Goal: Task Accomplishment & Management: Complete application form

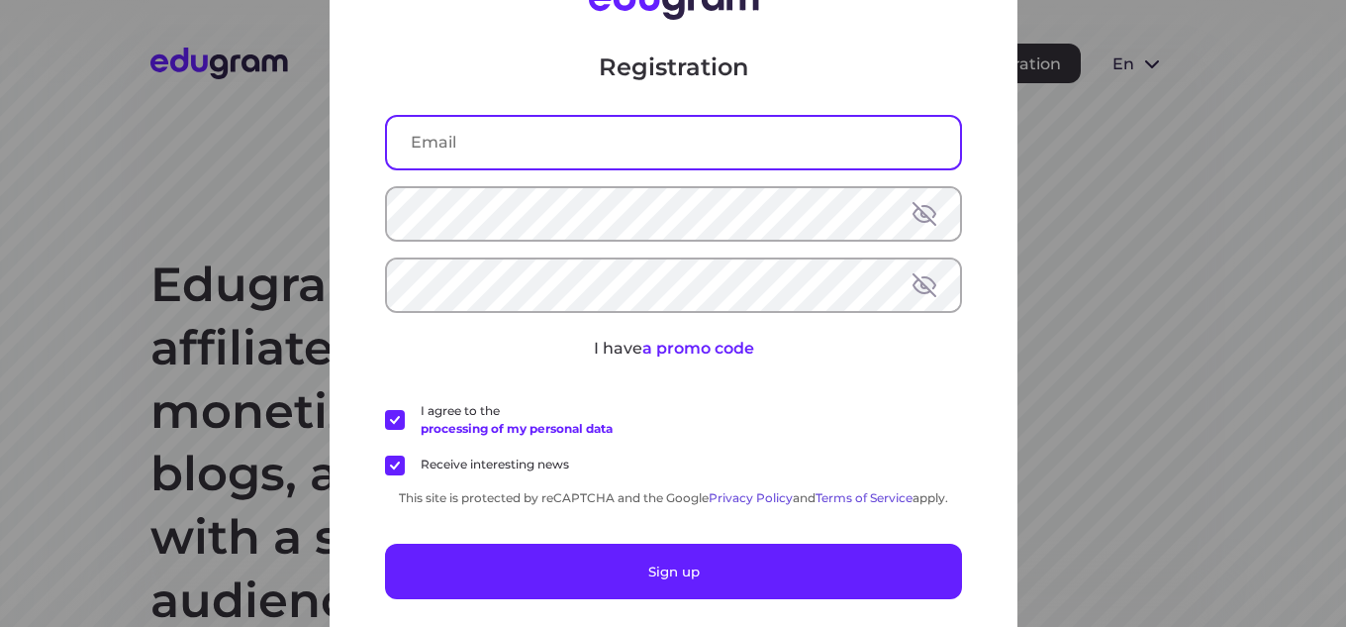
click at [530, 145] on input "text" at bounding box center [673, 142] width 573 height 51
click at [471, 143] on input "text" at bounding box center [673, 142] width 573 height 51
click at [436, 146] on input "text" at bounding box center [673, 142] width 573 height 51
paste input "musabmensur101@gmail.com"
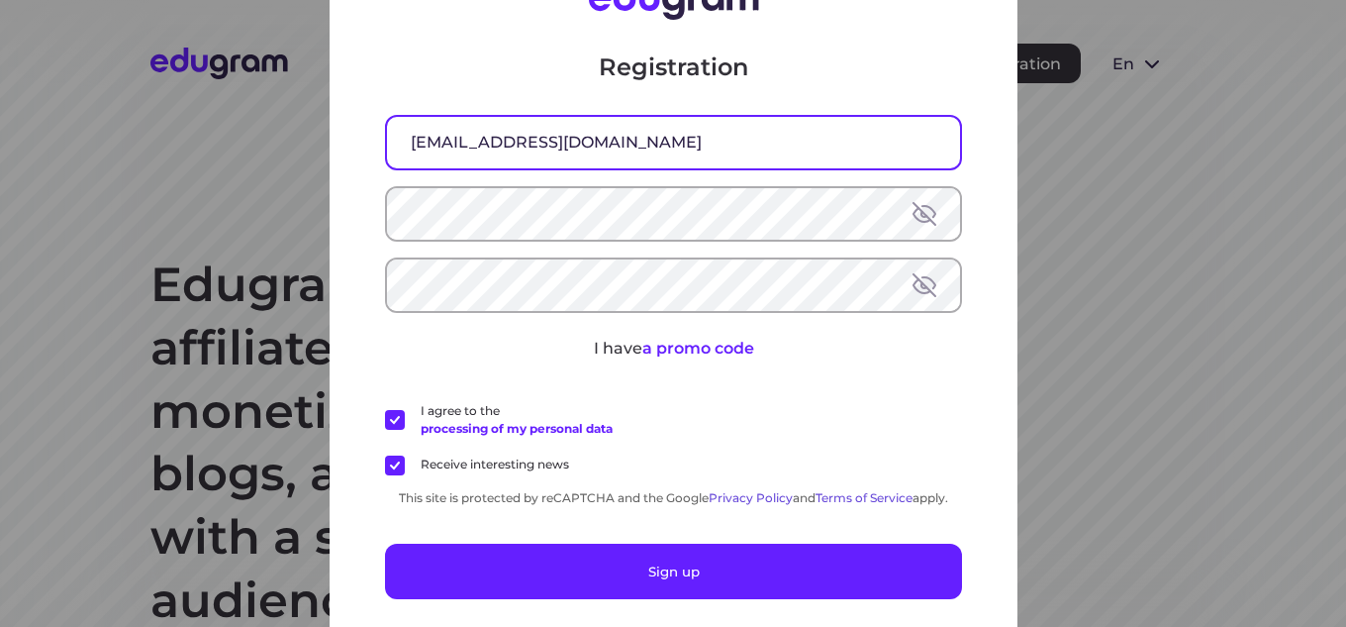
type input "musabmensur101@gmail.com"
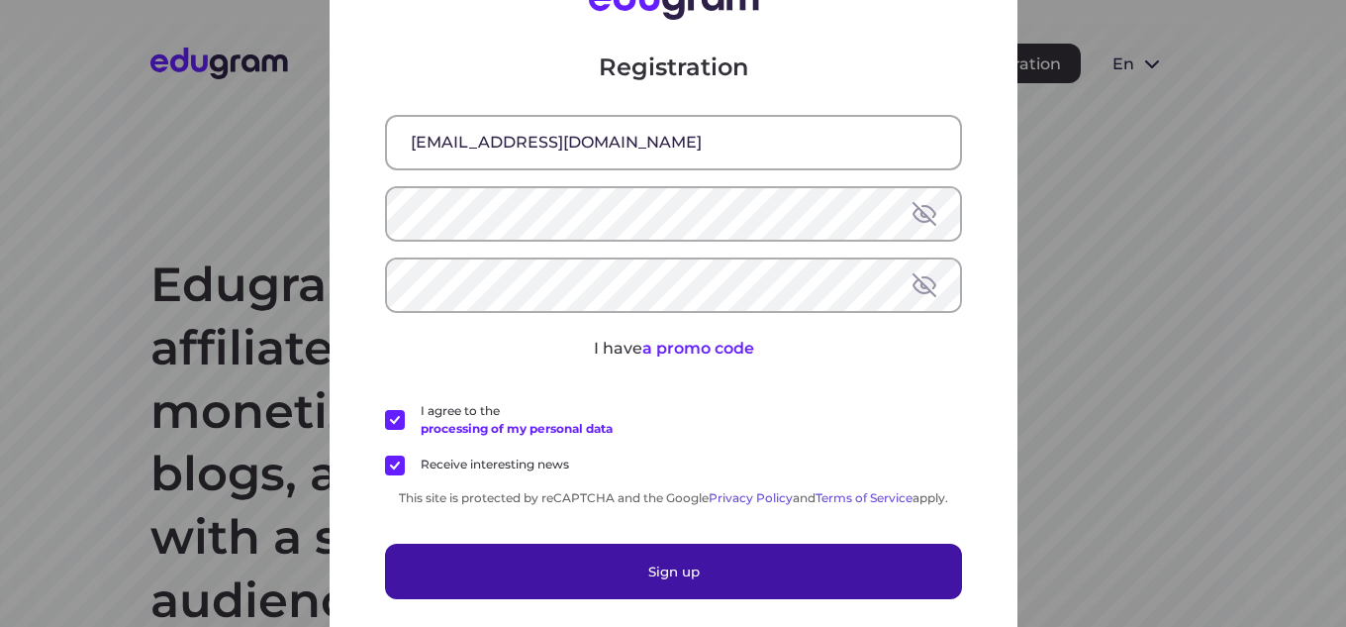
click at [636, 571] on button "Sign up" at bounding box center [673, 570] width 577 height 55
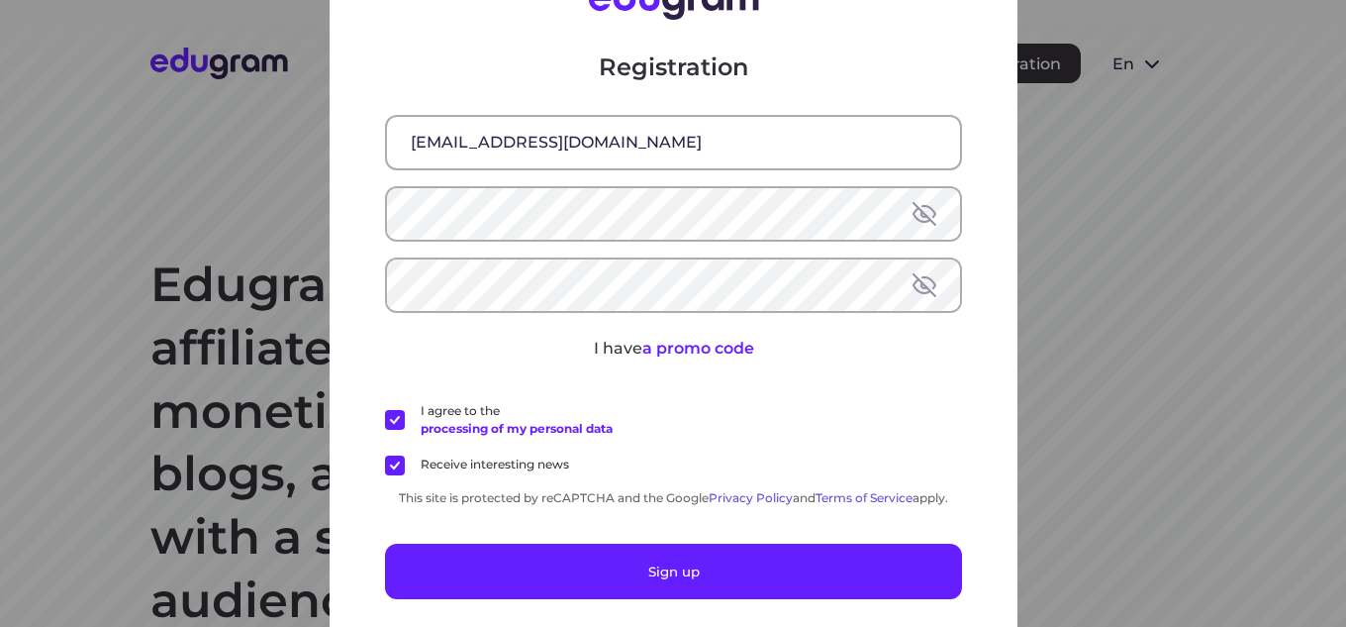
click at [913, 217] on button at bounding box center [925, 214] width 24 height 24
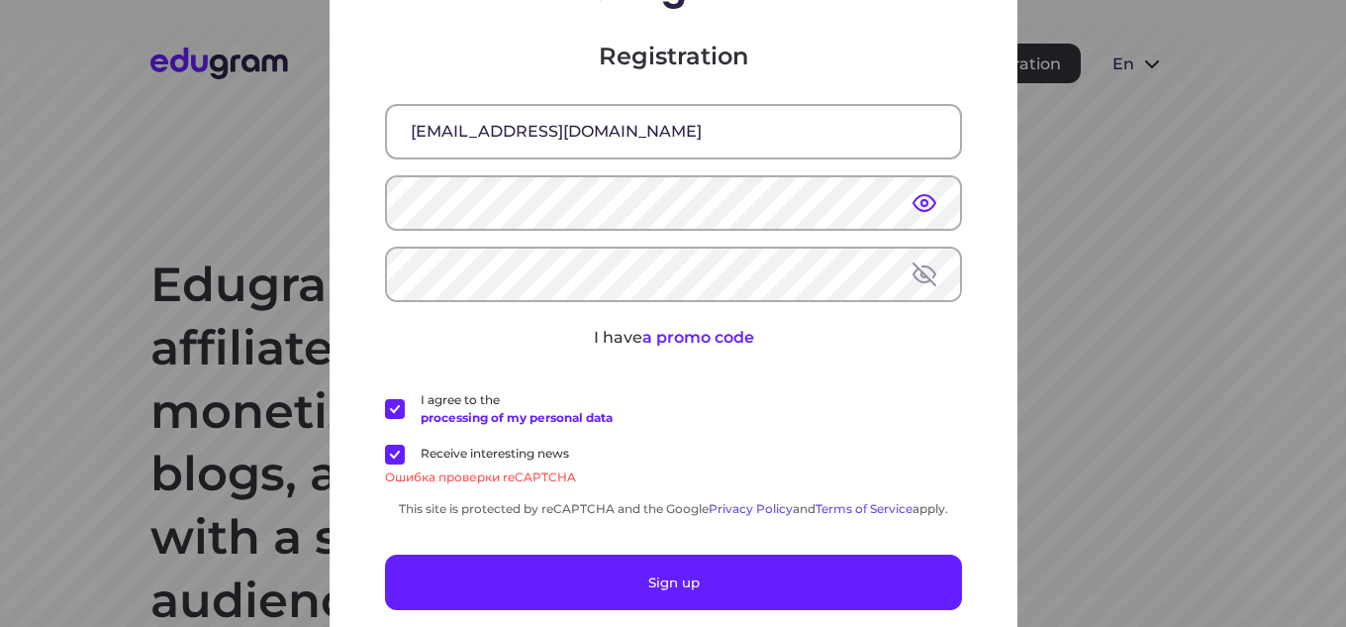
click at [916, 272] on button at bounding box center [925, 274] width 24 height 24
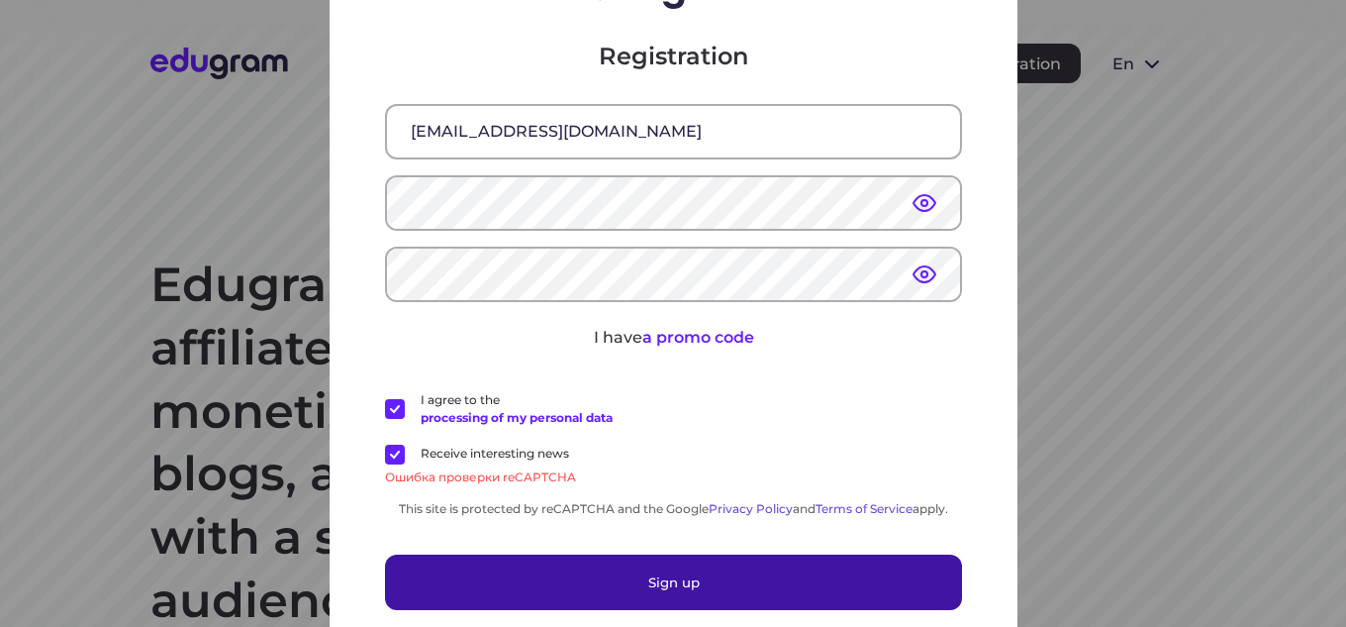
click at [634, 593] on button "Sign up" at bounding box center [673, 581] width 577 height 55
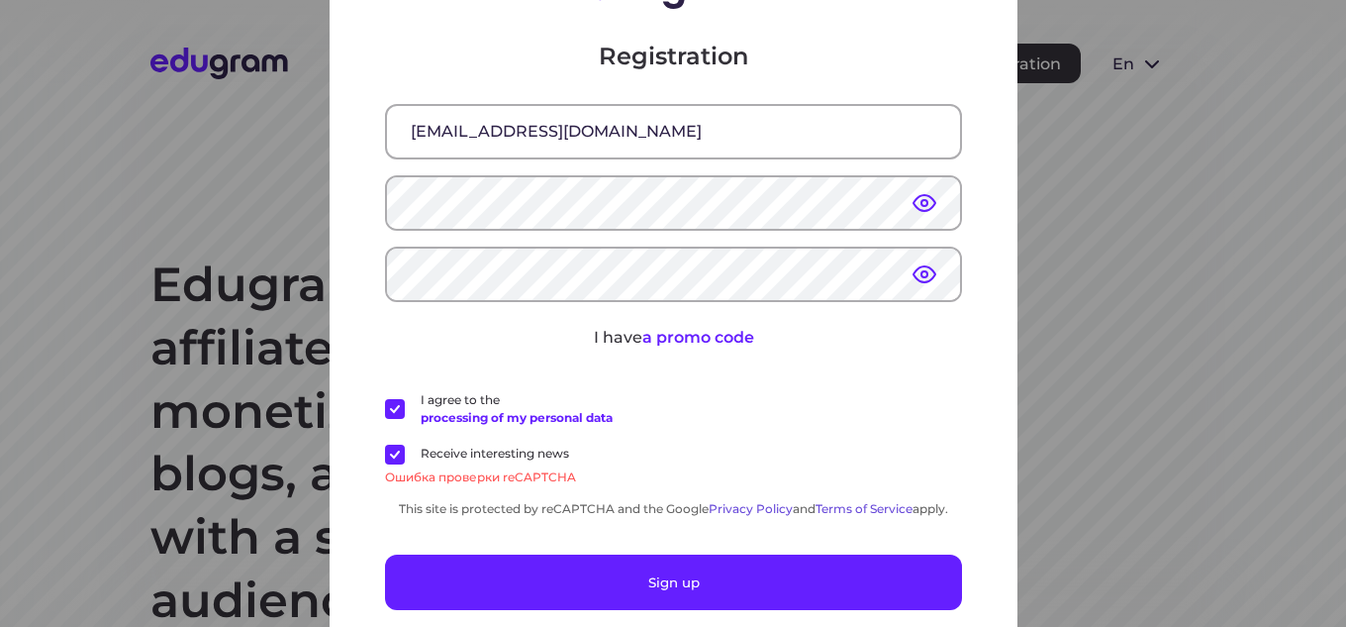
scroll to position [20, 0]
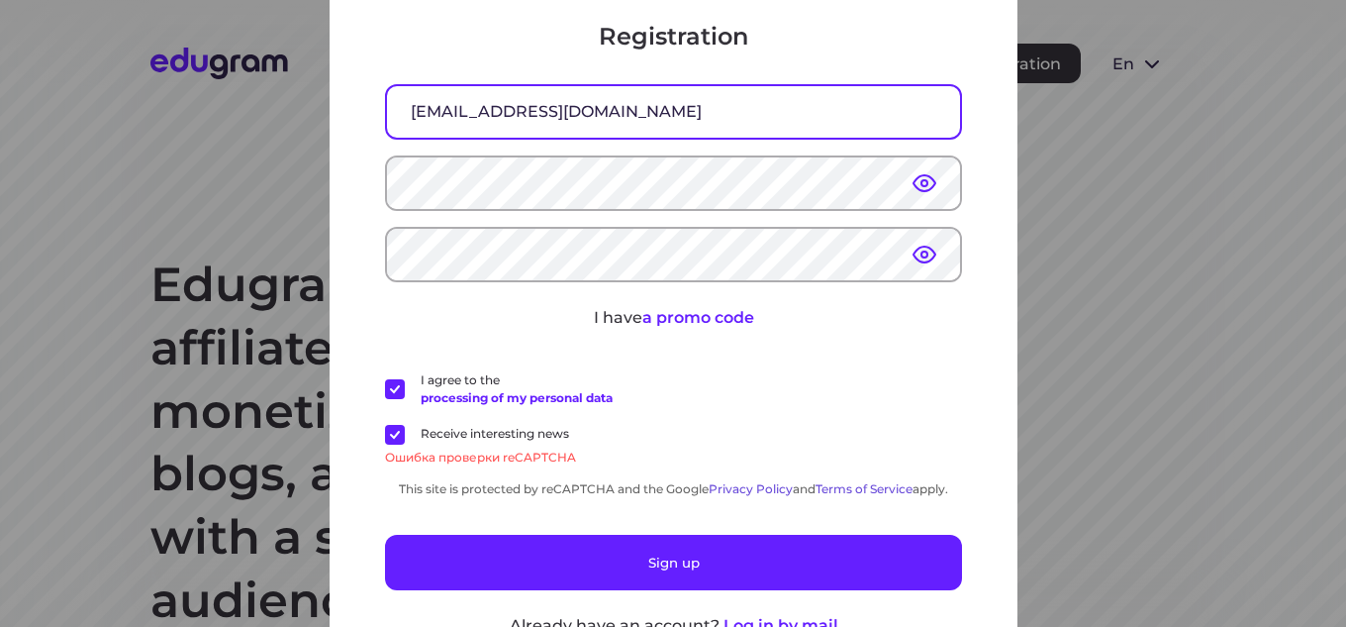
click at [660, 113] on input "[EMAIL_ADDRESS][DOMAIN_NAME]" at bounding box center [673, 111] width 573 height 51
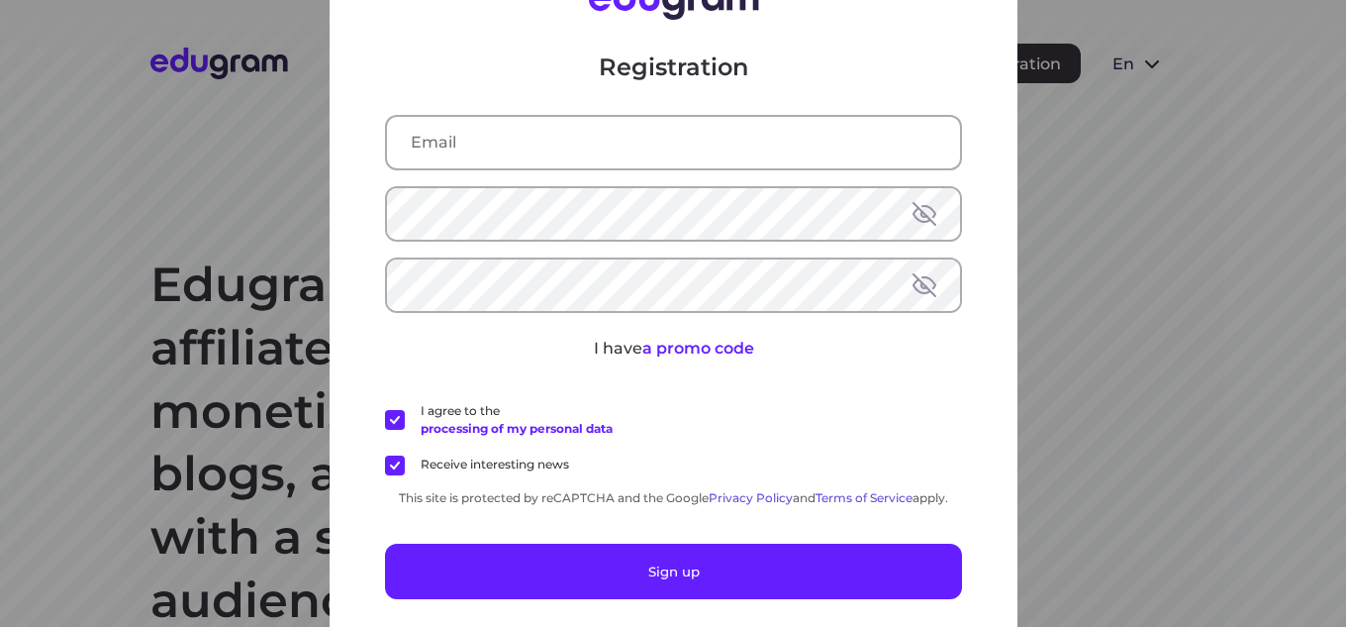
scroll to position [70, 0]
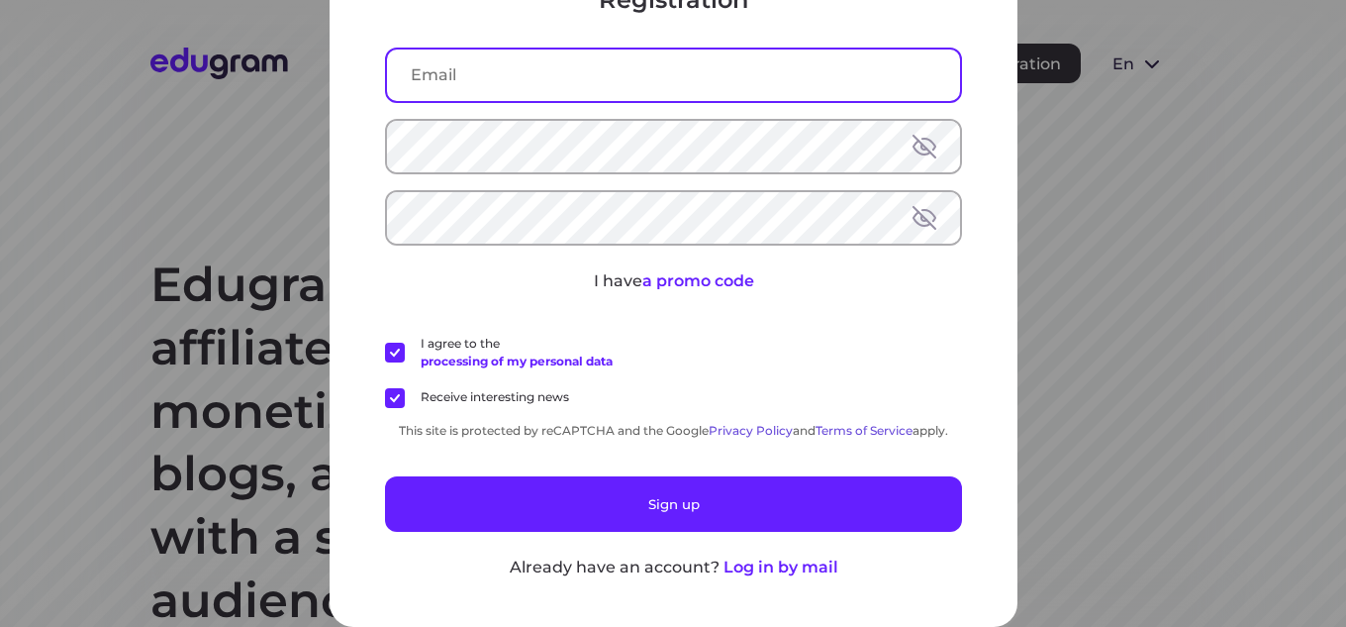
paste input "[EMAIL_ADDRESS][DOMAIN_NAME]"
type input "[EMAIL_ADDRESS][DOMAIN_NAME]"
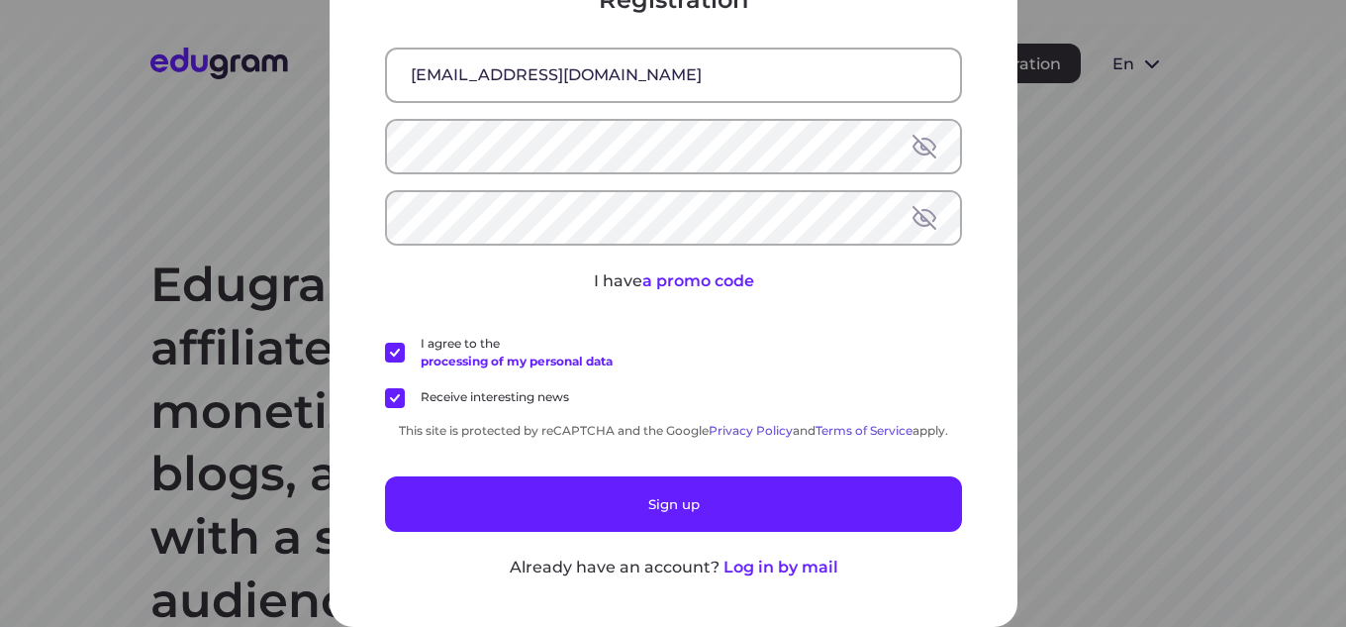
click at [917, 139] on button at bounding box center [925, 147] width 24 height 24
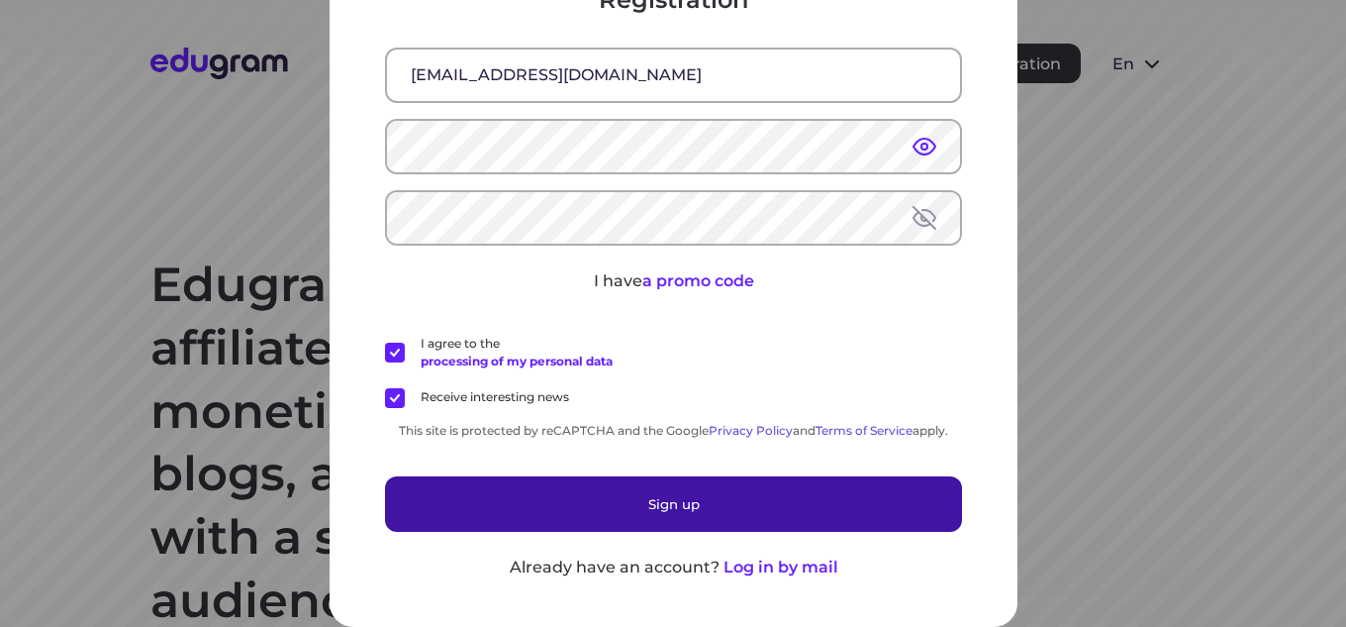
click at [642, 503] on button "Sign up" at bounding box center [673, 503] width 577 height 55
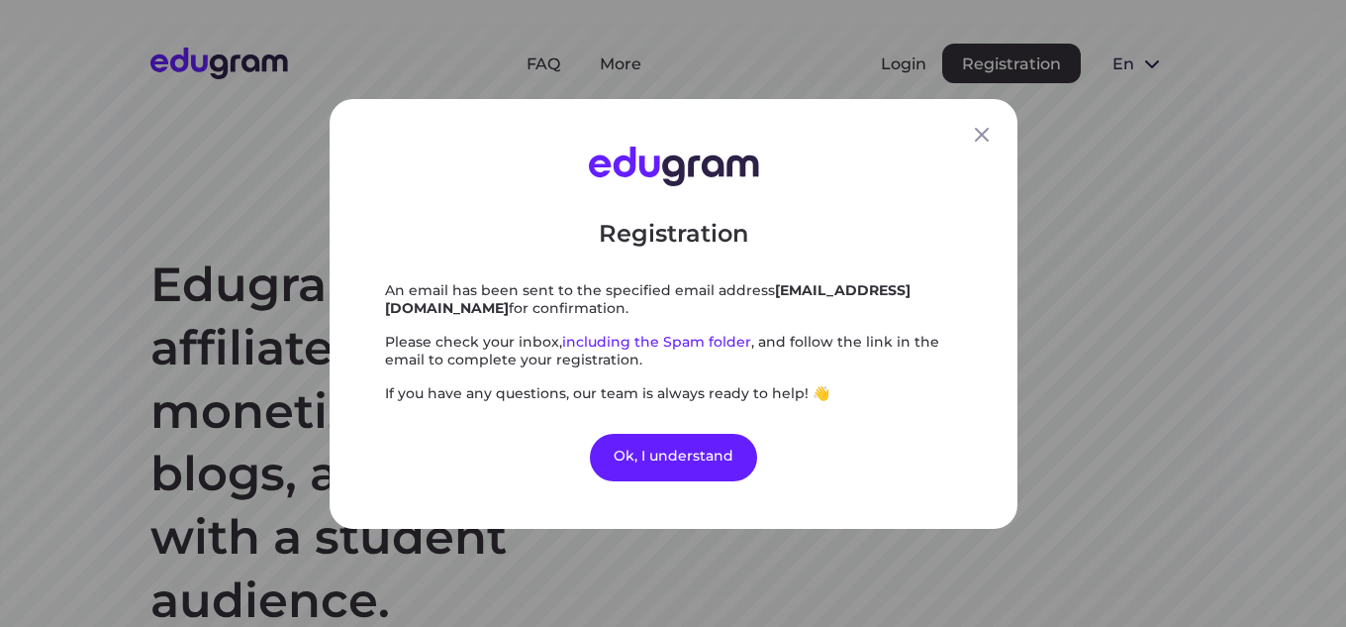
click at [973, 4] on div "Registration An email has been sent to the specified email address musabmensur1…" at bounding box center [673, 313] width 1346 height 627
drag, startPoint x: 718, startPoint y: 271, endPoint x: 201, endPoint y: -20, distance: 593.0
type textarea "ugram — progressive affiliate network for monetizing websites, blogs, and chann…"
click at [201, 0] on html "FAQ More Login Registration en Русский English Português" at bounding box center [673, 313] width 1346 height 627
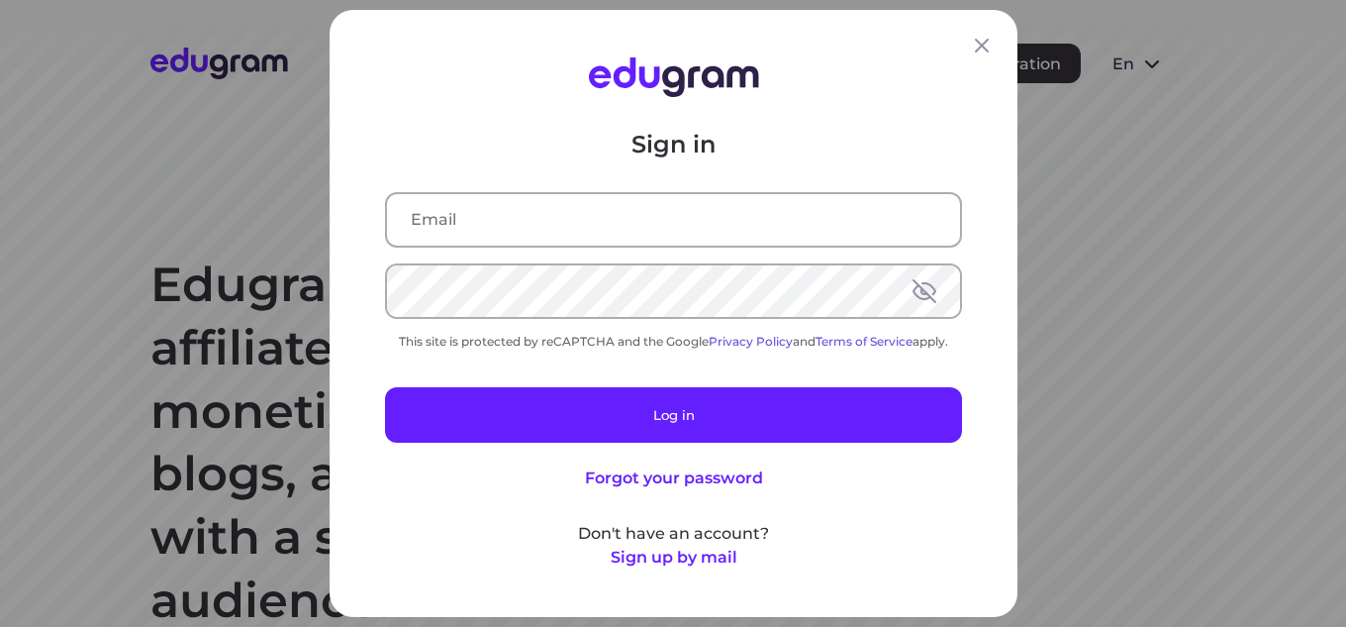
scroll to position [3454, 0]
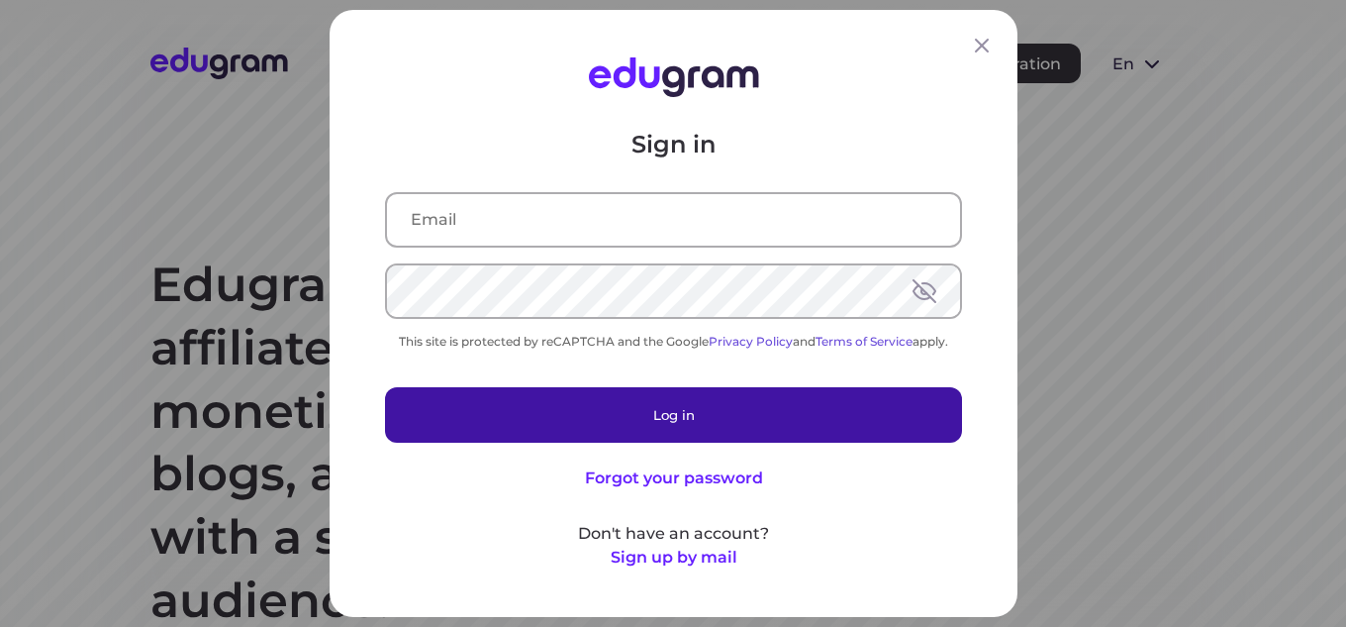
type input "[EMAIL_ADDRESS][DOMAIN_NAME]"
click at [644, 422] on button "Log in" at bounding box center [673, 414] width 577 height 55
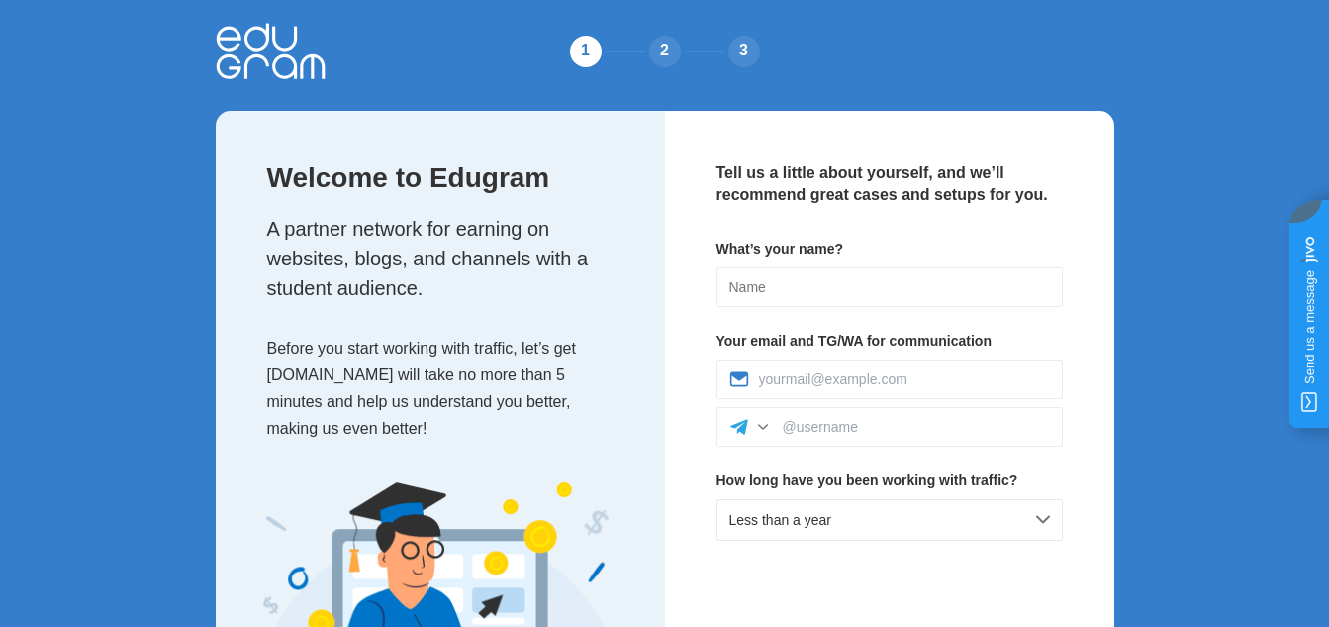
scroll to position [8, 0]
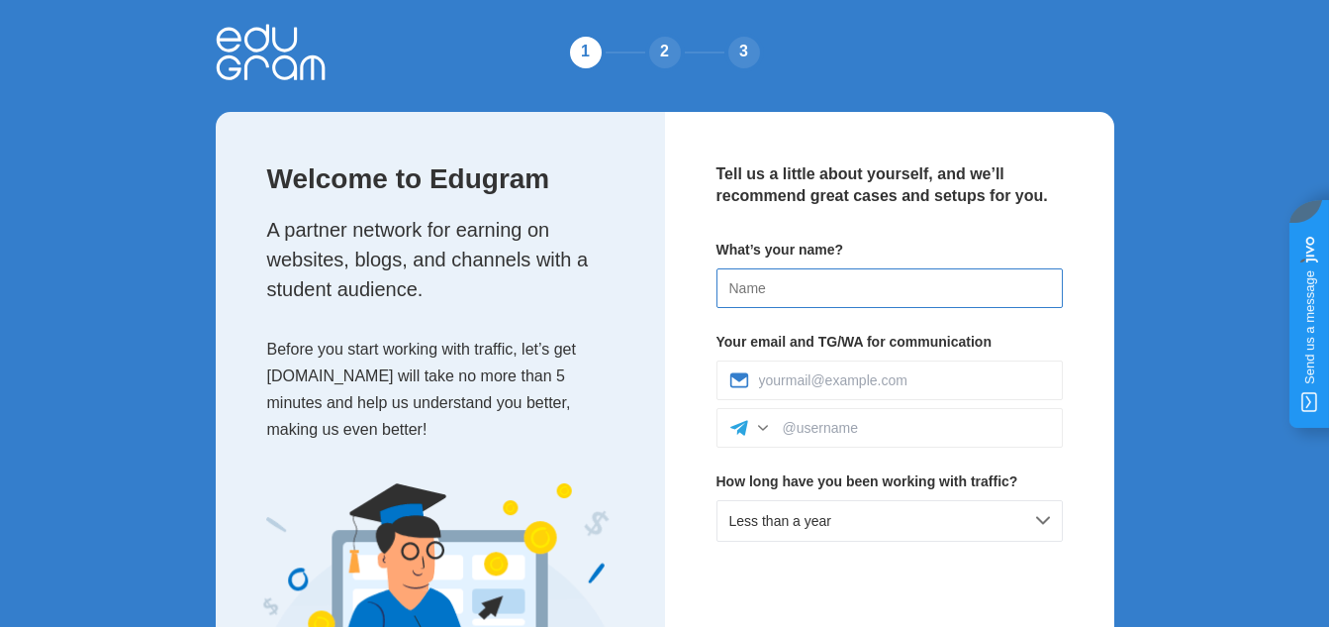
click at [782, 271] on input at bounding box center [890, 288] width 346 height 40
click at [778, 287] on input at bounding box center [890, 288] width 346 height 40
type input "Musab Mensur"
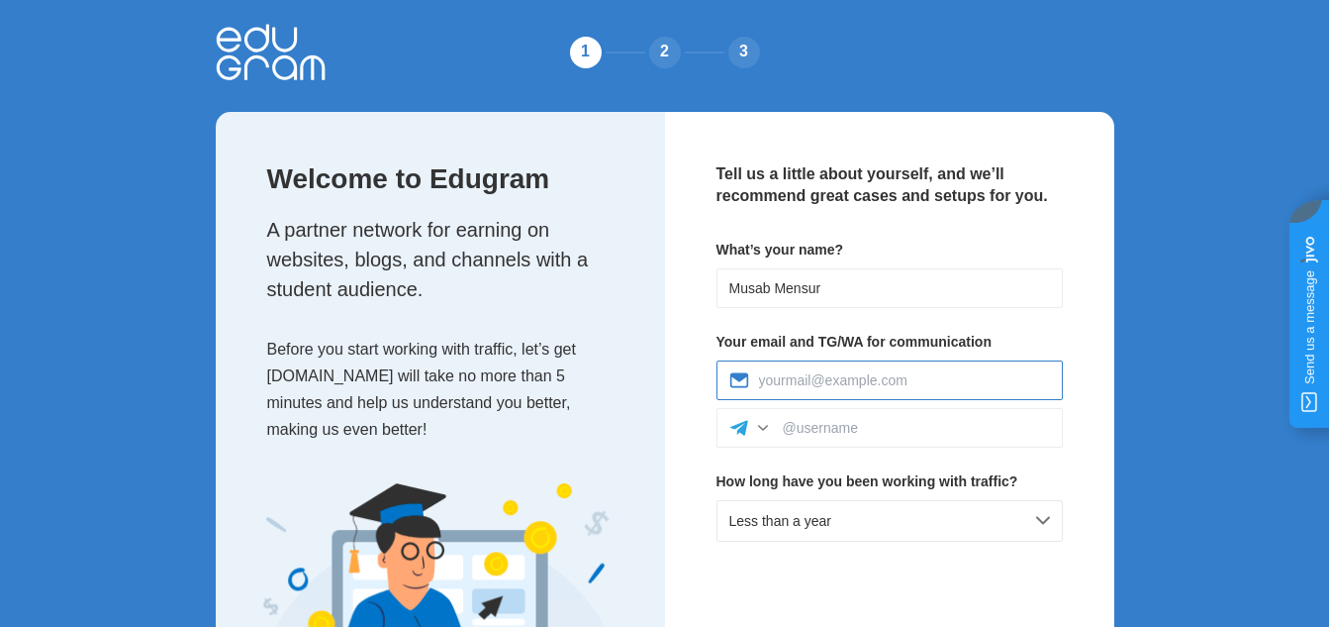
click at [804, 380] on input at bounding box center [904, 380] width 291 height 16
type input "[EMAIL_ADDRESS][DOMAIN_NAME]"
click at [849, 418] on div at bounding box center [890, 428] width 346 height 40
paste input "https://t.me/Musabmensur"
type input "https://t.me/Musabmensur"
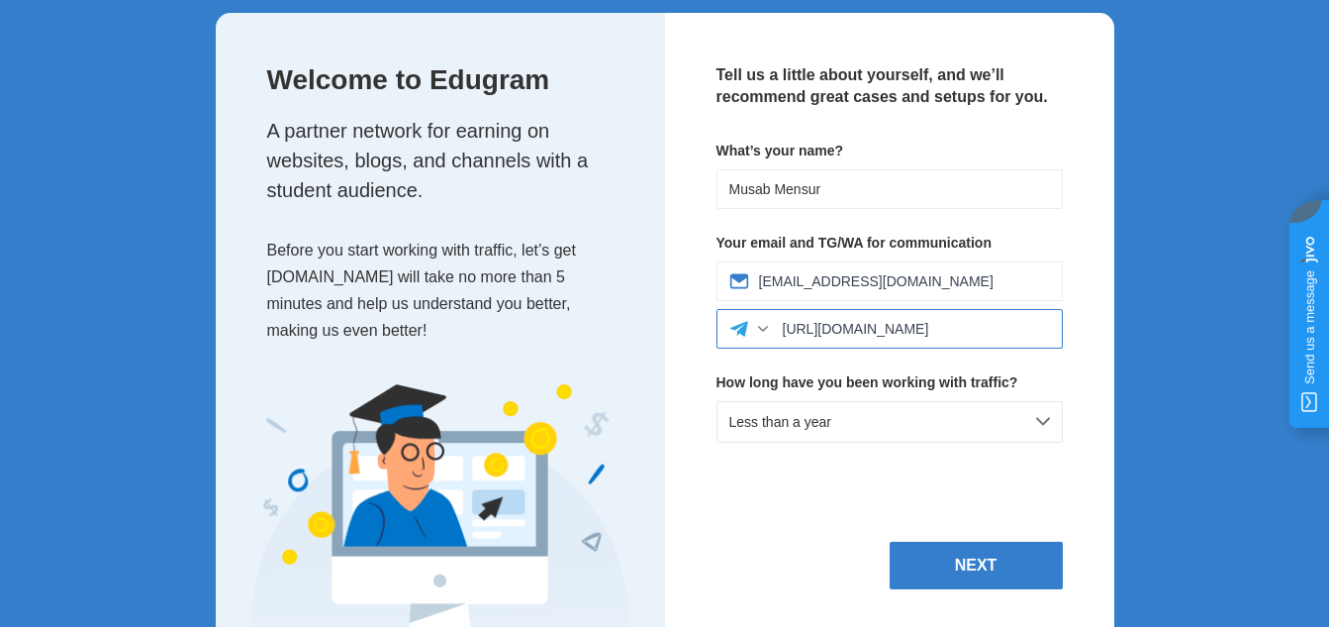
scroll to position [111, 0]
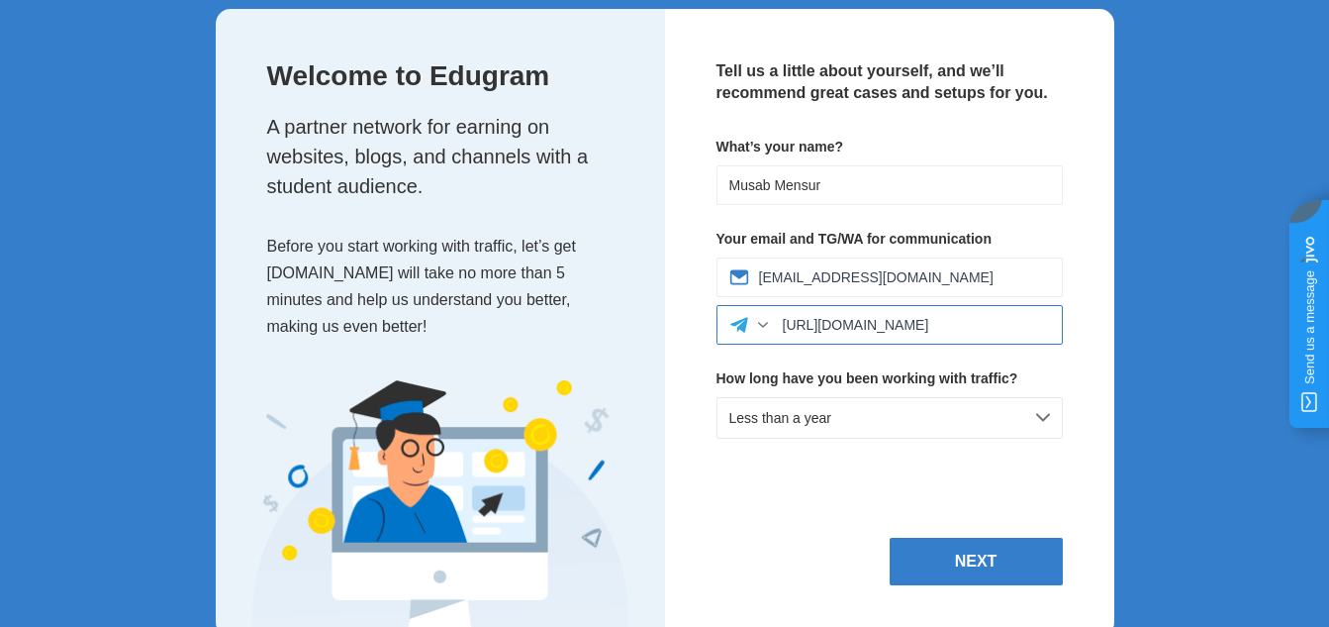
type textarea "bmensur"
drag, startPoint x: 948, startPoint y: 326, endPoint x: 756, endPoint y: 338, distance: 192.4
click at [756, 338] on div "https://t.me/Musabmensur" at bounding box center [890, 325] width 346 height 40
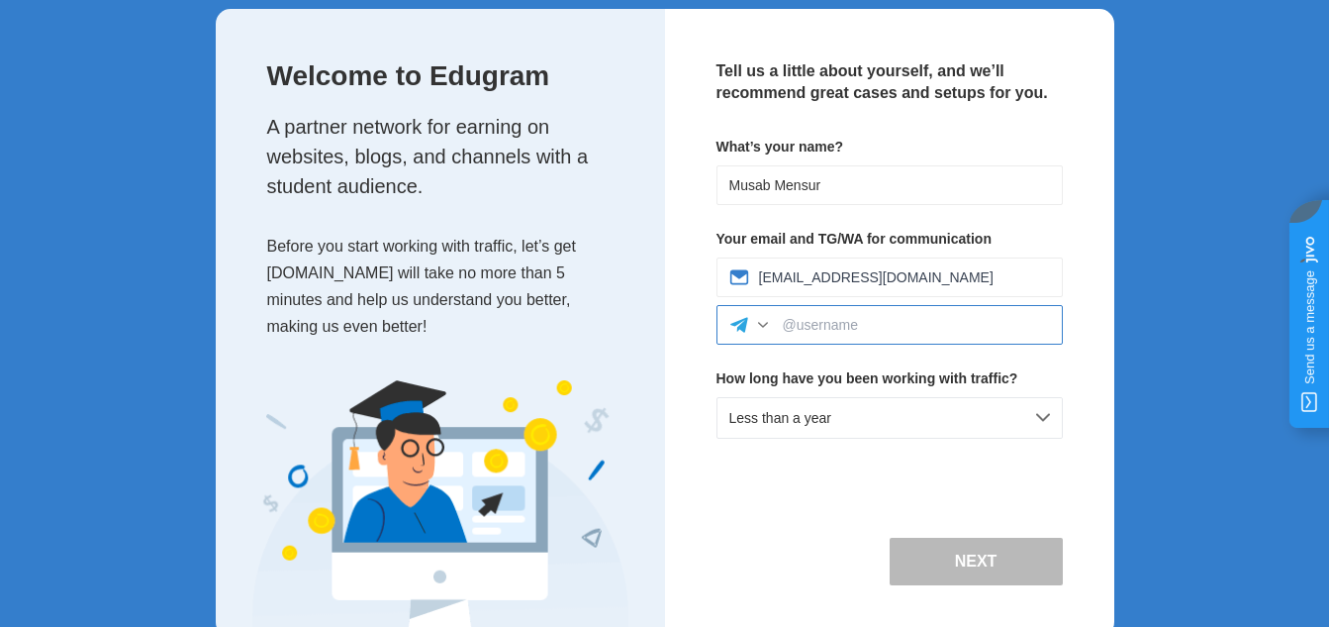
click at [799, 328] on input at bounding box center [916, 325] width 267 height 16
paste input "https://t.me/Musabmensur"
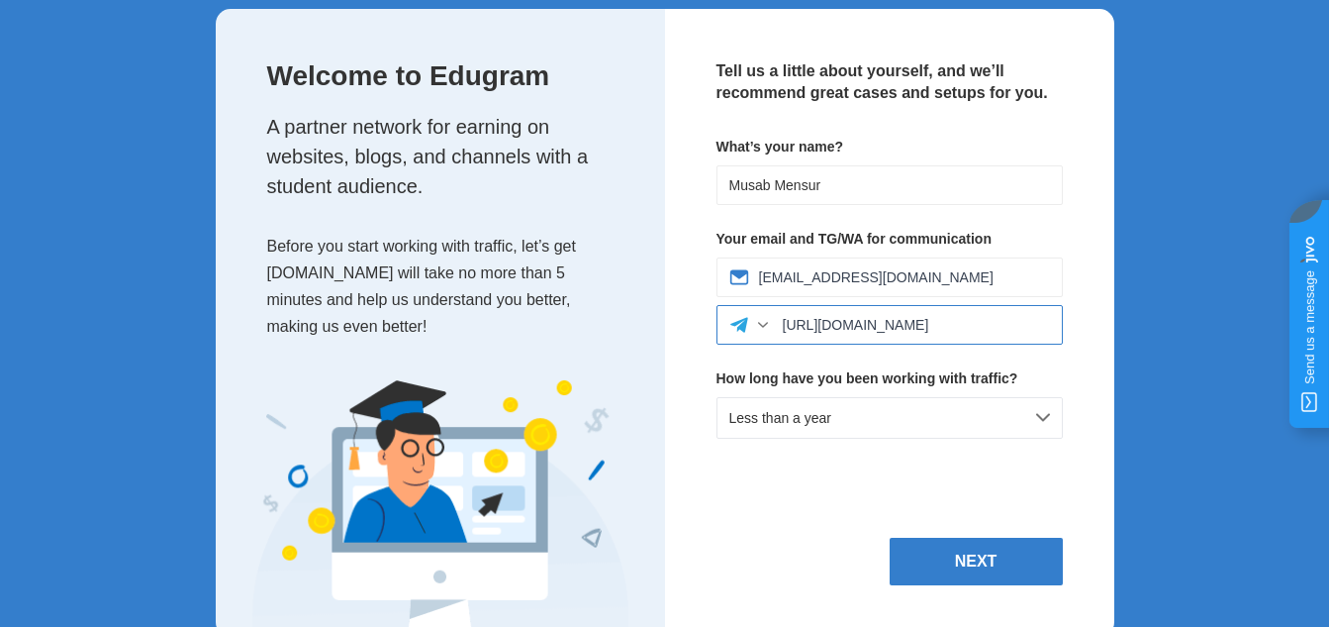
drag, startPoint x: 855, startPoint y: 324, endPoint x: 758, endPoint y: 329, distance: 97.1
click at [758, 329] on div "https://t.me/Musabmensur" at bounding box center [890, 325] width 346 height 40
type input "@Musabmensur"
click at [762, 326] on div at bounding box center [763, 325] width 20 height 20
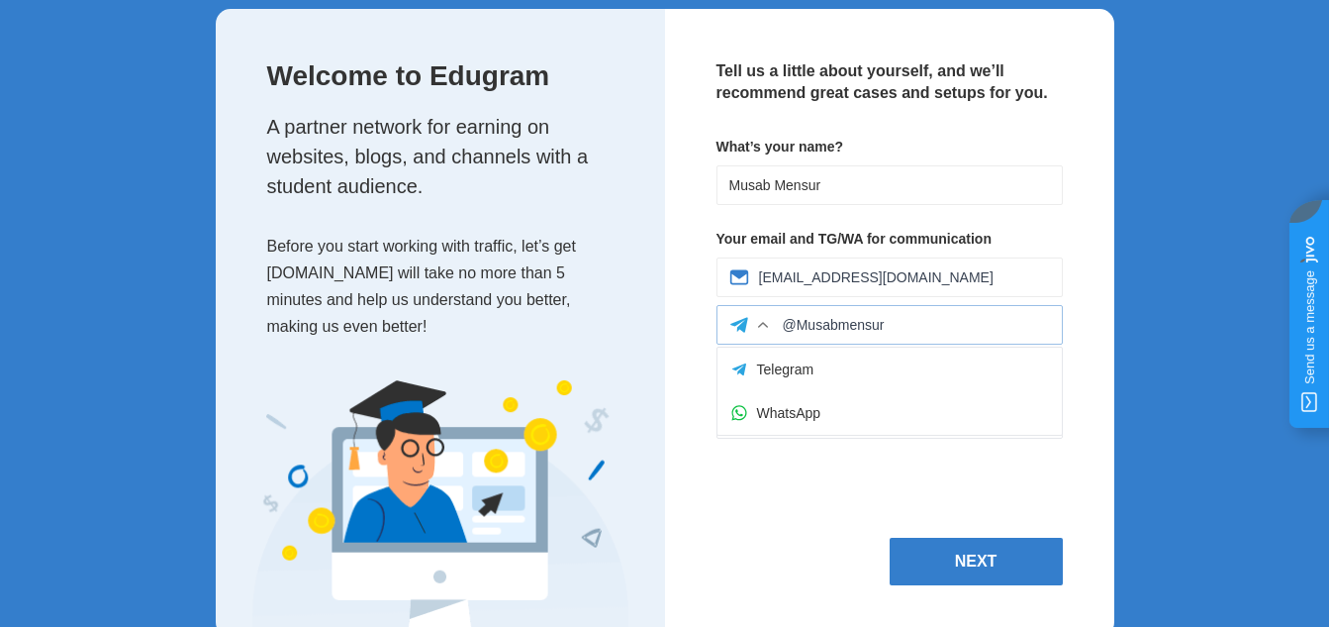
click at [762, 326] on div at bounding box center [763, 325] width 20 height 20
click at [853, 428] on div "Less than a year" at bounding box center [890, 418] width 346 height 42
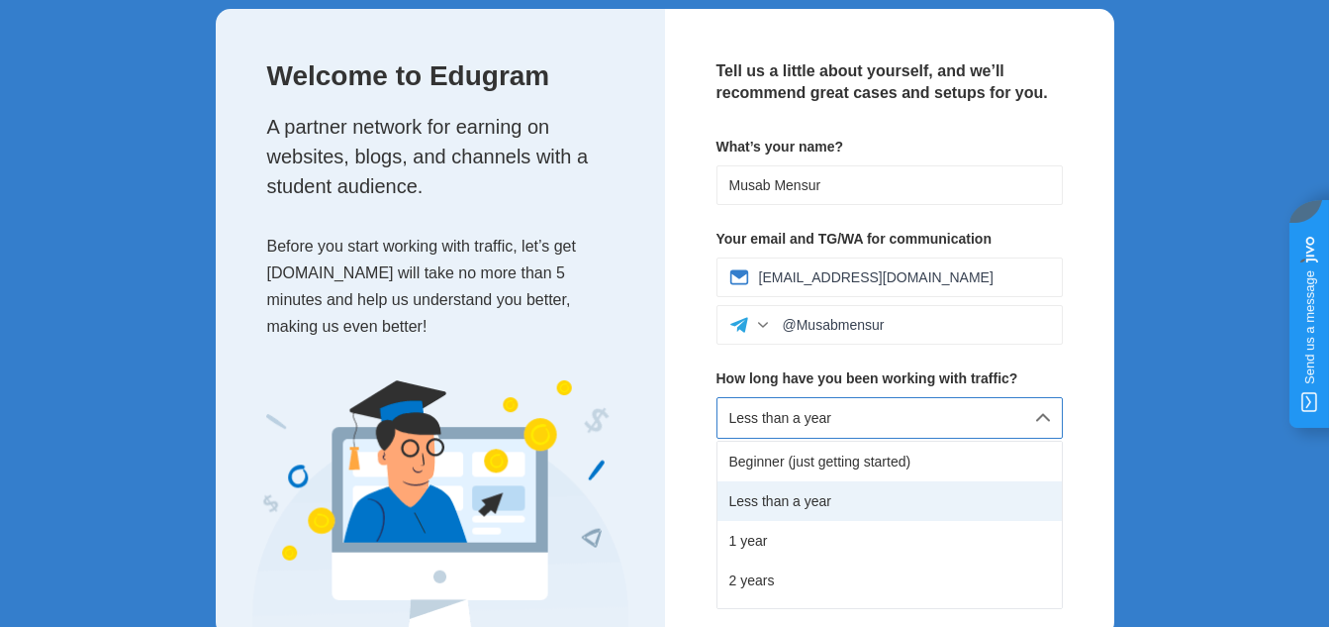
click at [823, 505] on div "Less than a year" at bounding box center [890, 501] width 344 height 40
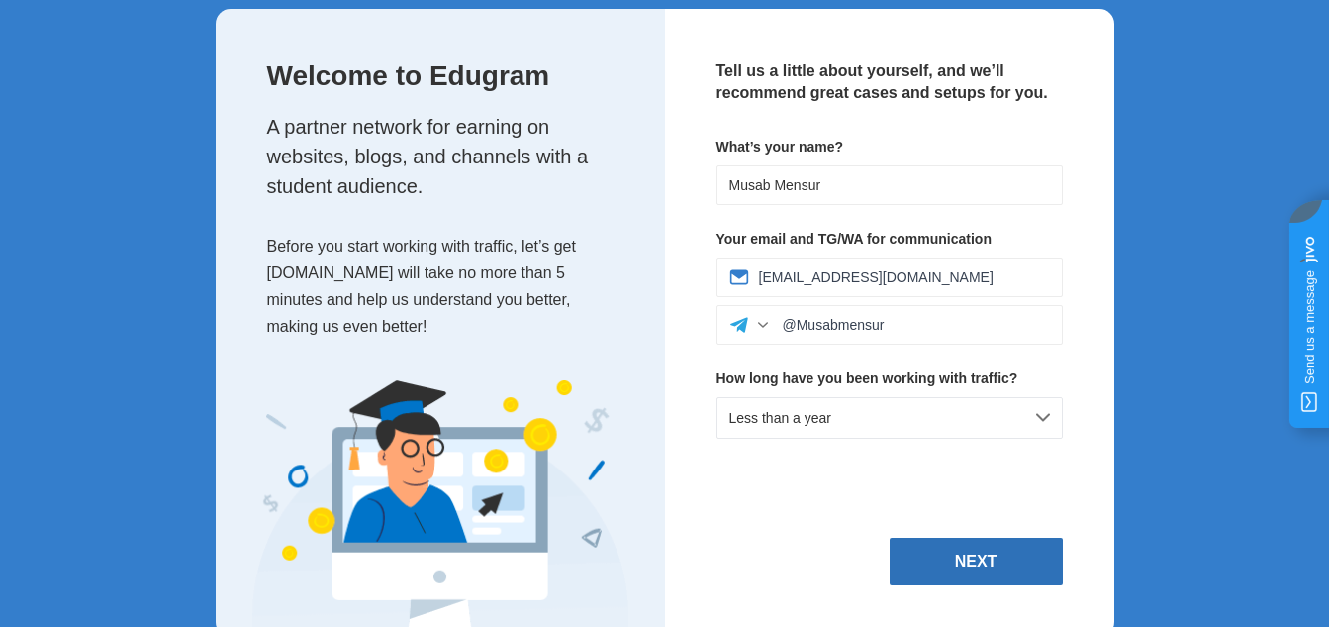
click at [964, 577] on button "Next" at bounding box center [976, 562] width 173 height 48
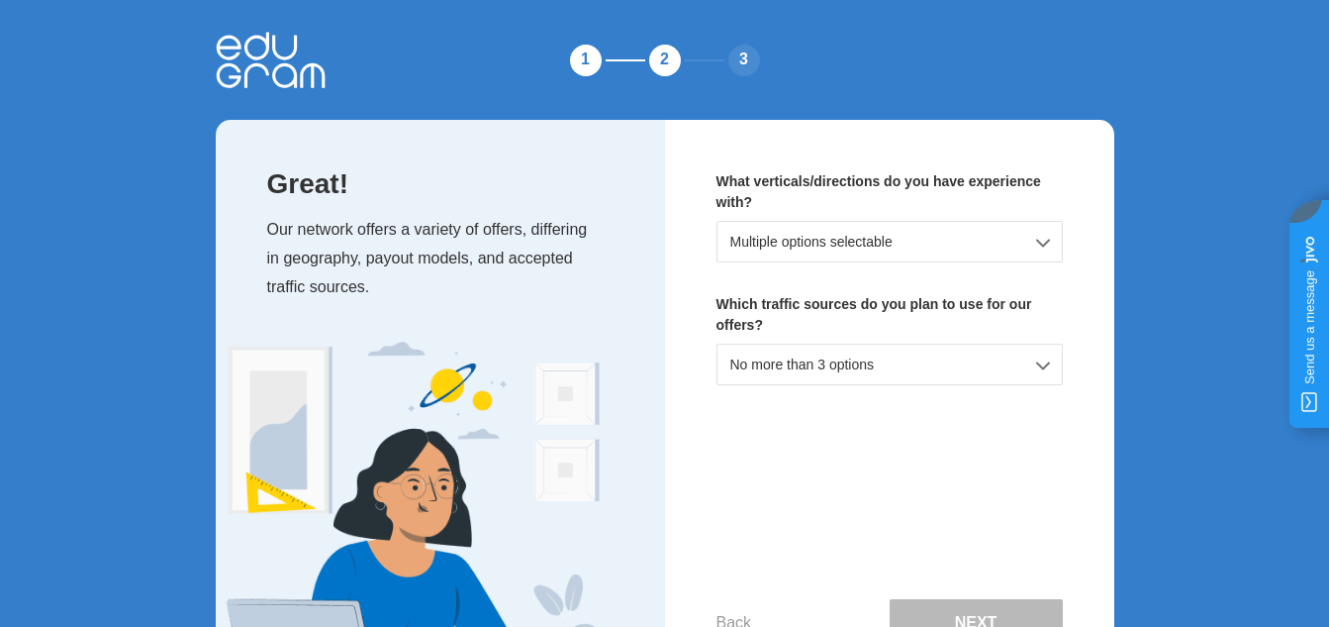
click at [1051, 229] on div "Multiple options selectable" at bounding box center [890, 242] width 346 height 42
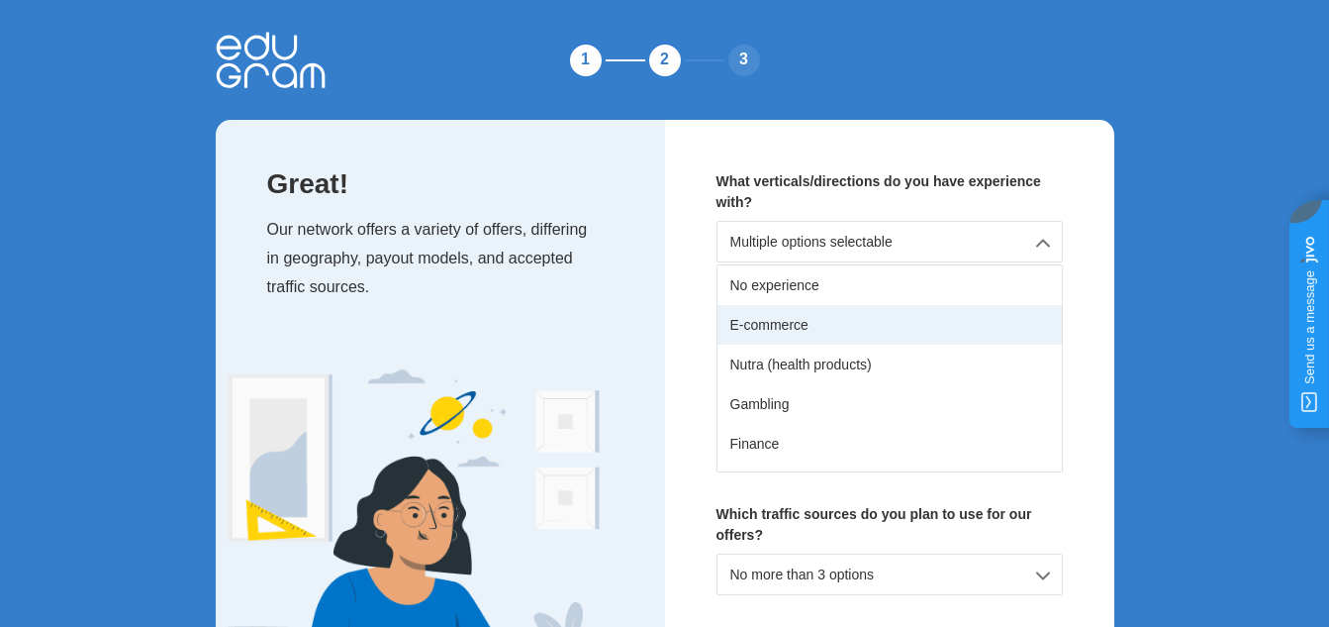
click at [801, 324] on div "E-commerce" at bounding box center [890, 325] width 344 height 40
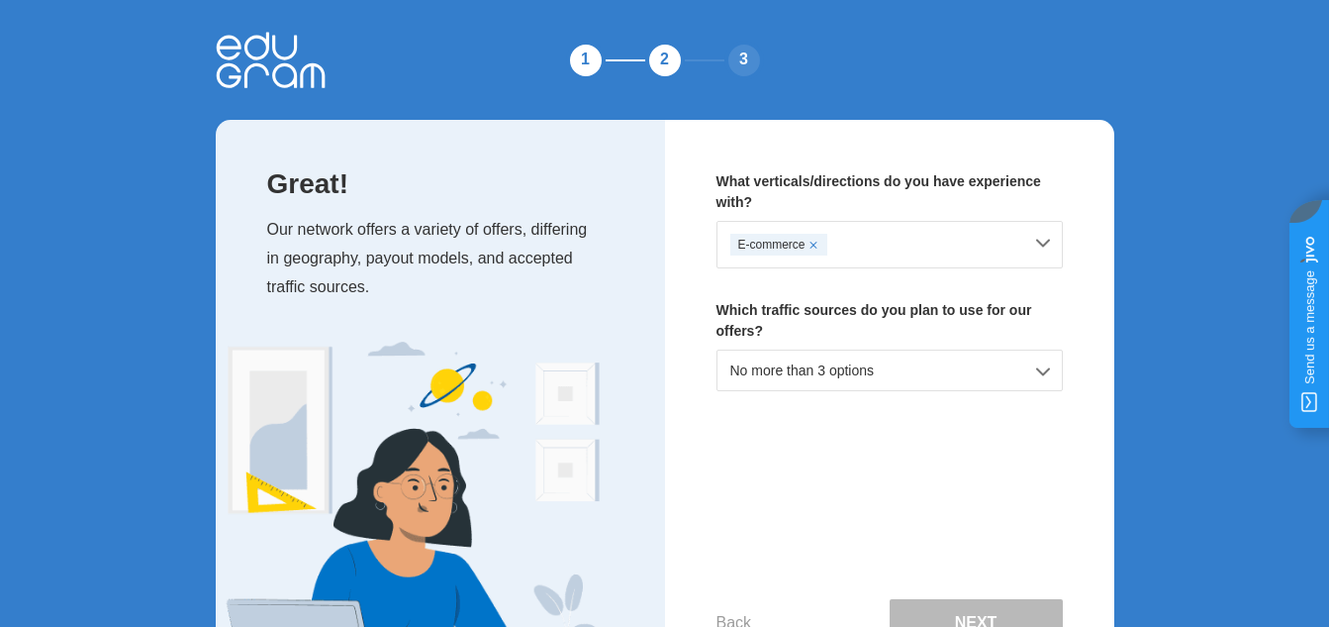
click at [1046, 251] on div "E-commerce" at bounding box center [890, 245] width 346 height 48
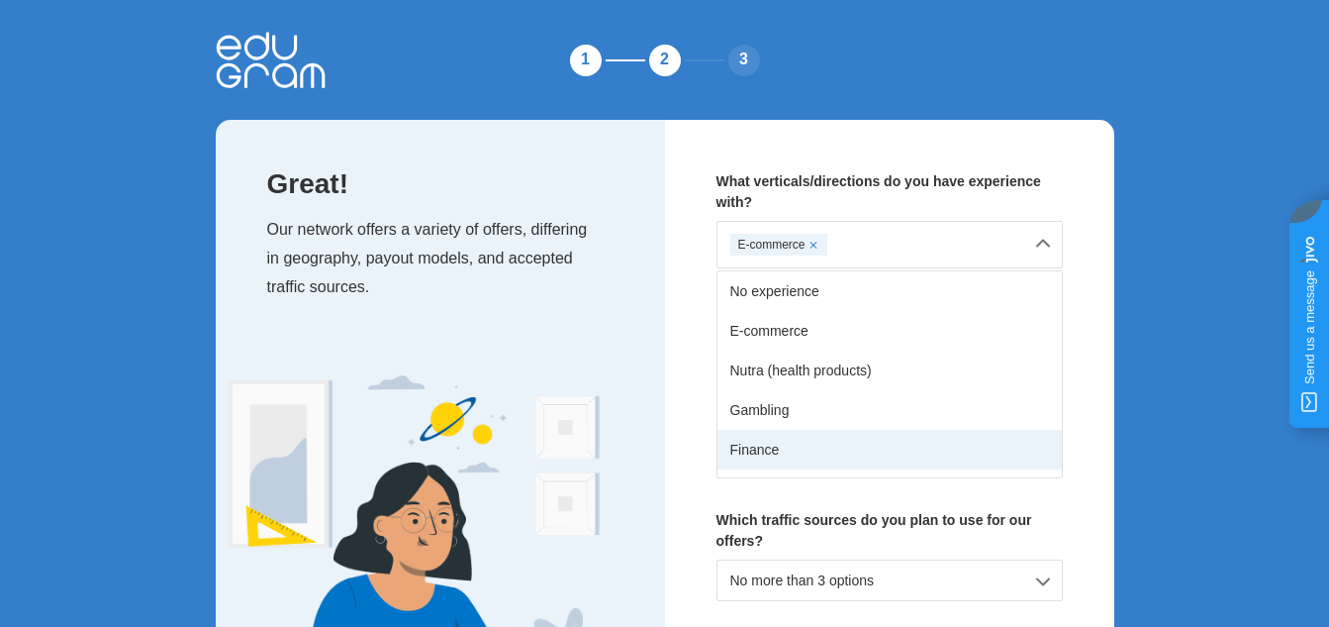
click at [742, 438] on div "Finance" at bounding box center [890, 450] width 344 height 40
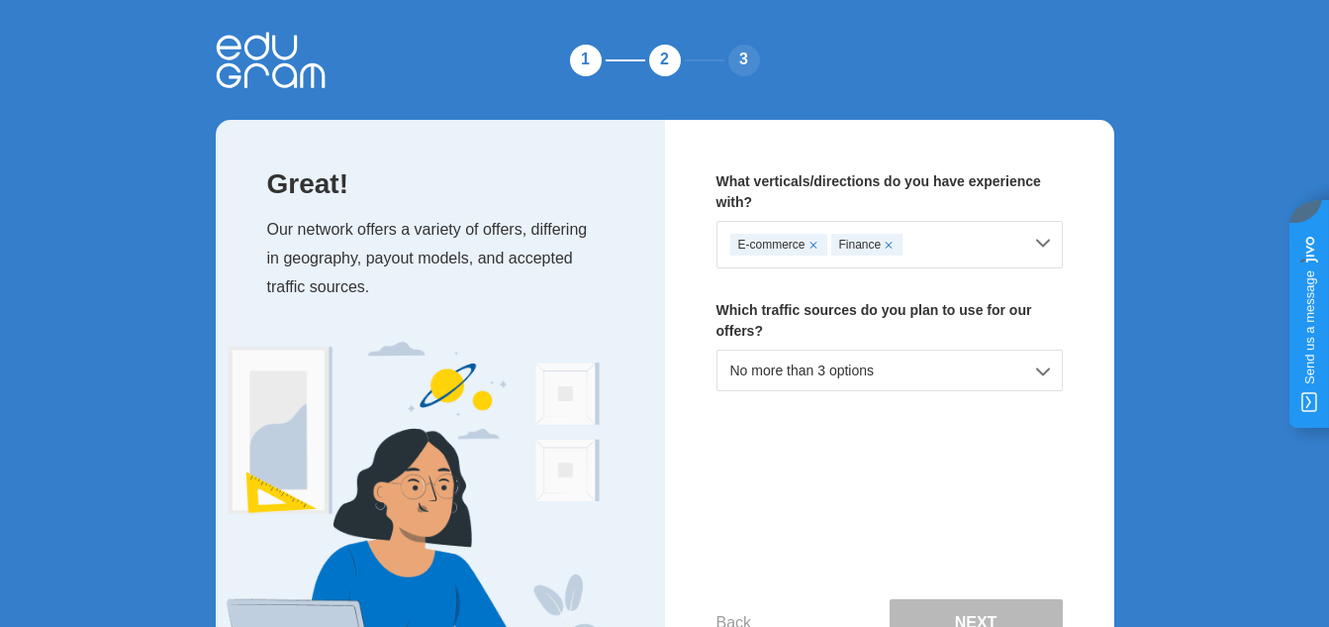
click at [852, 376] on div "No more than 3 options" at bounding box center [890, 370] width 346 height 42
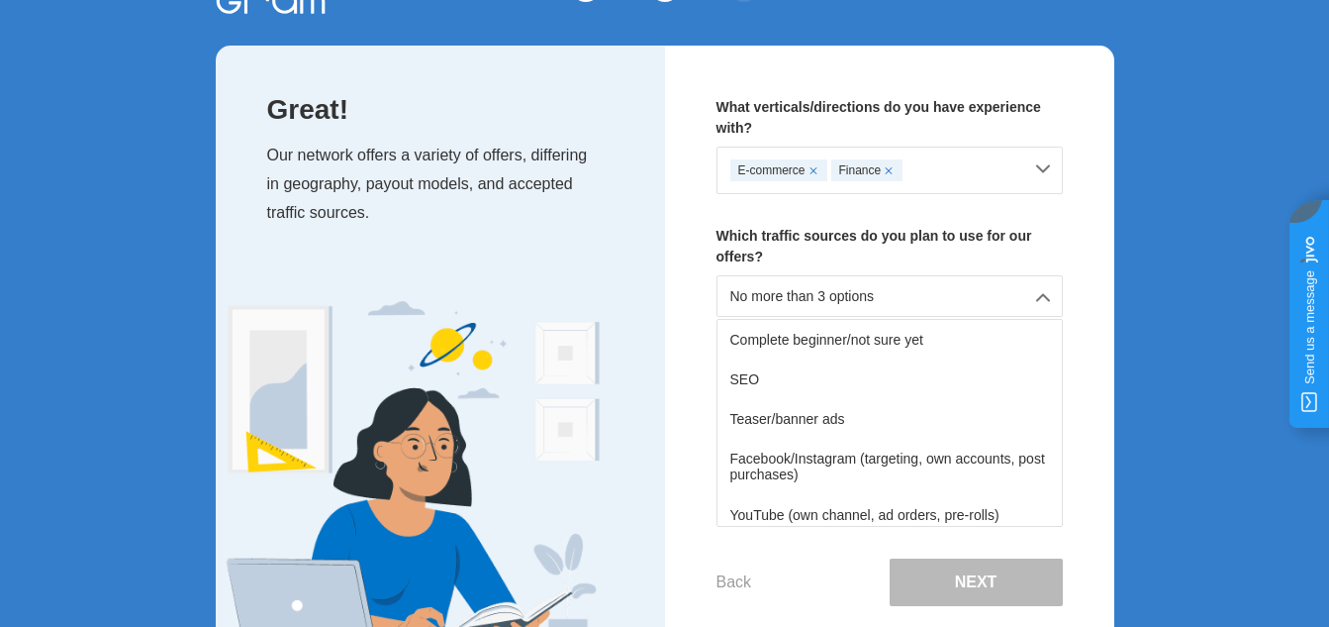
scroll to position [84, 0]
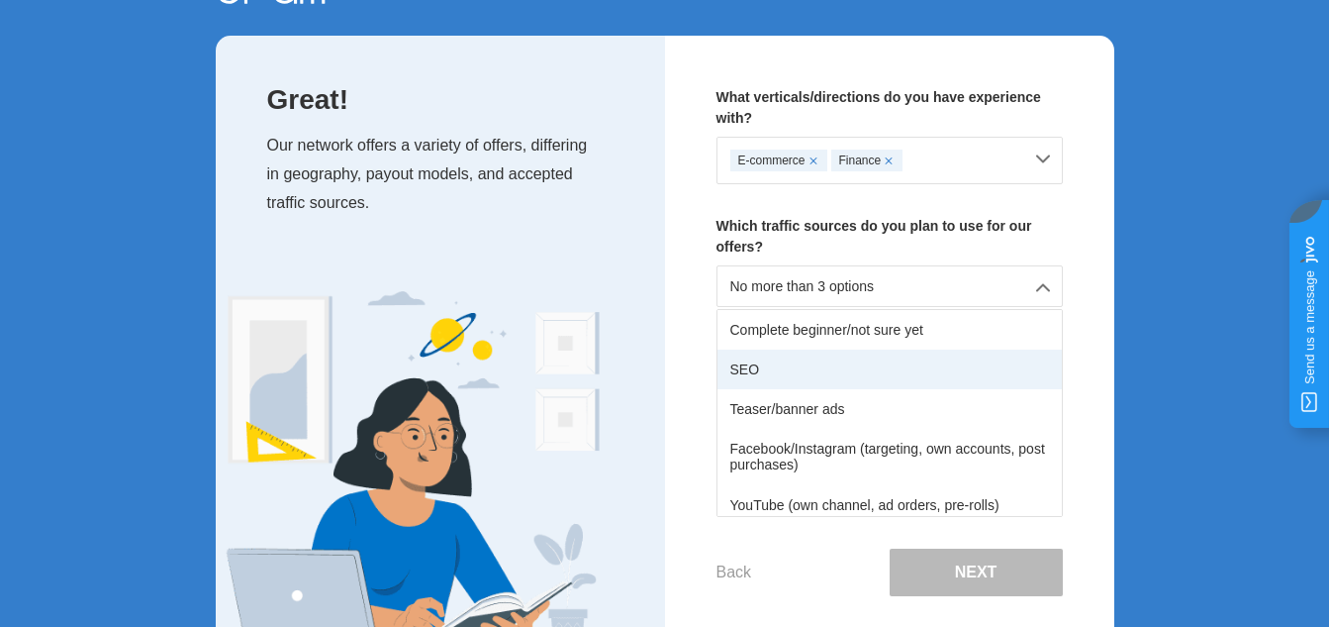
click at [822, 376] on div "SEO" at bounding box center [890, 369] width 344 height 40
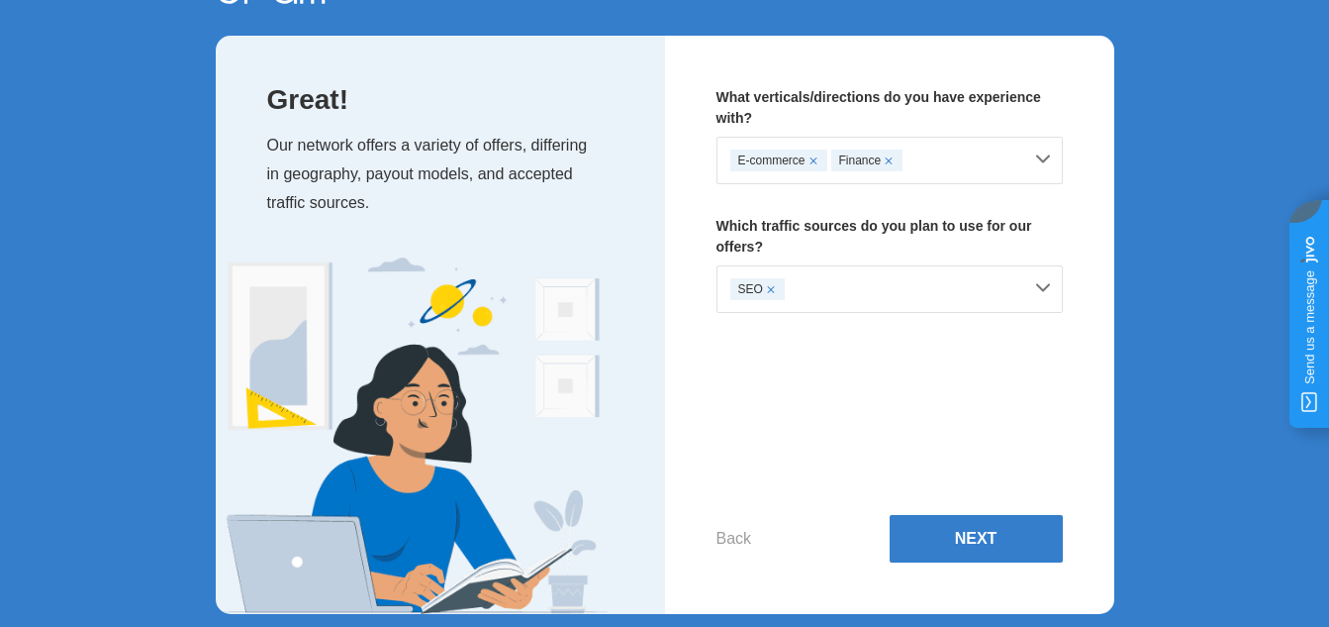
click at [1042, 284] on div "SEO" at bounding box center [890, 289] width 346 height 48
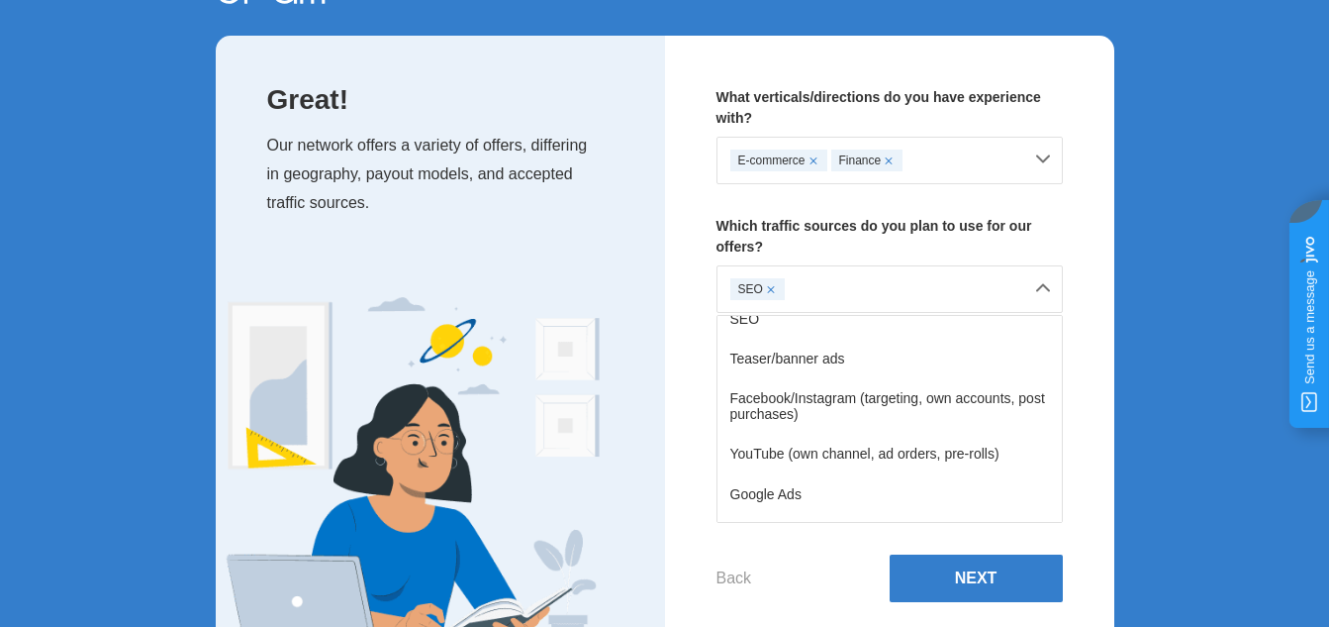
scroll to position [57, 0]
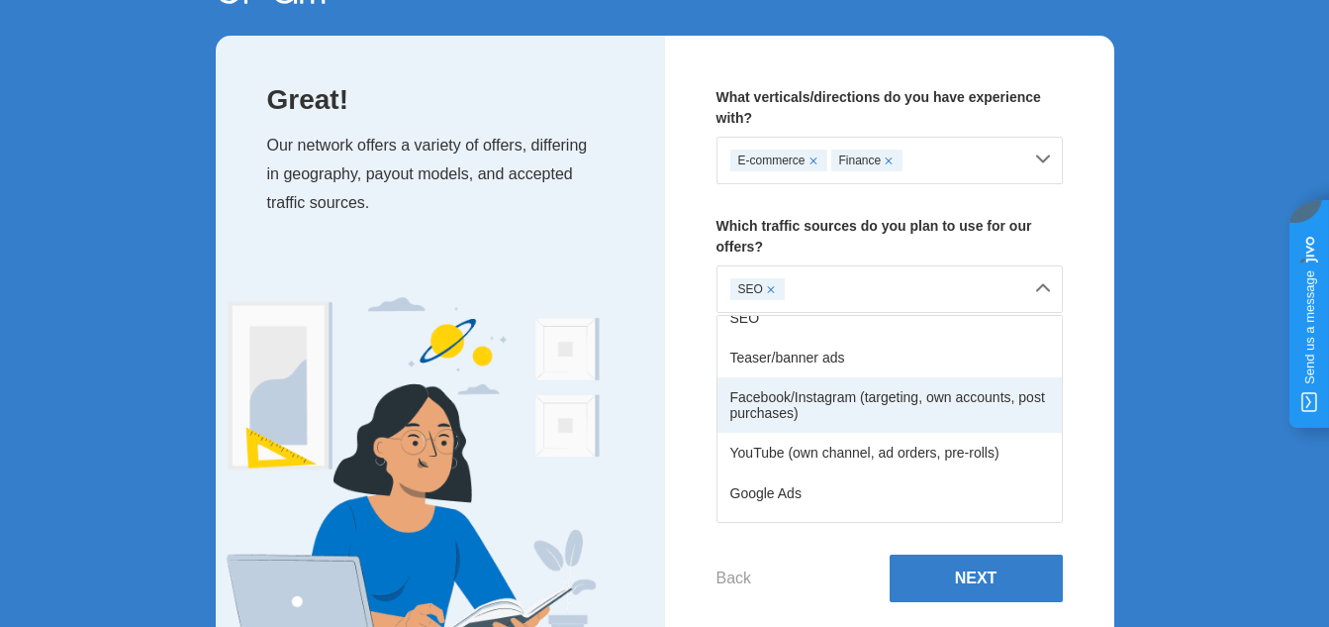
click at [944, 398] on div "Facebook/Instagram (targeting, own accounts, post purchases)" at bounding box center [890, 404] width 344 height 55
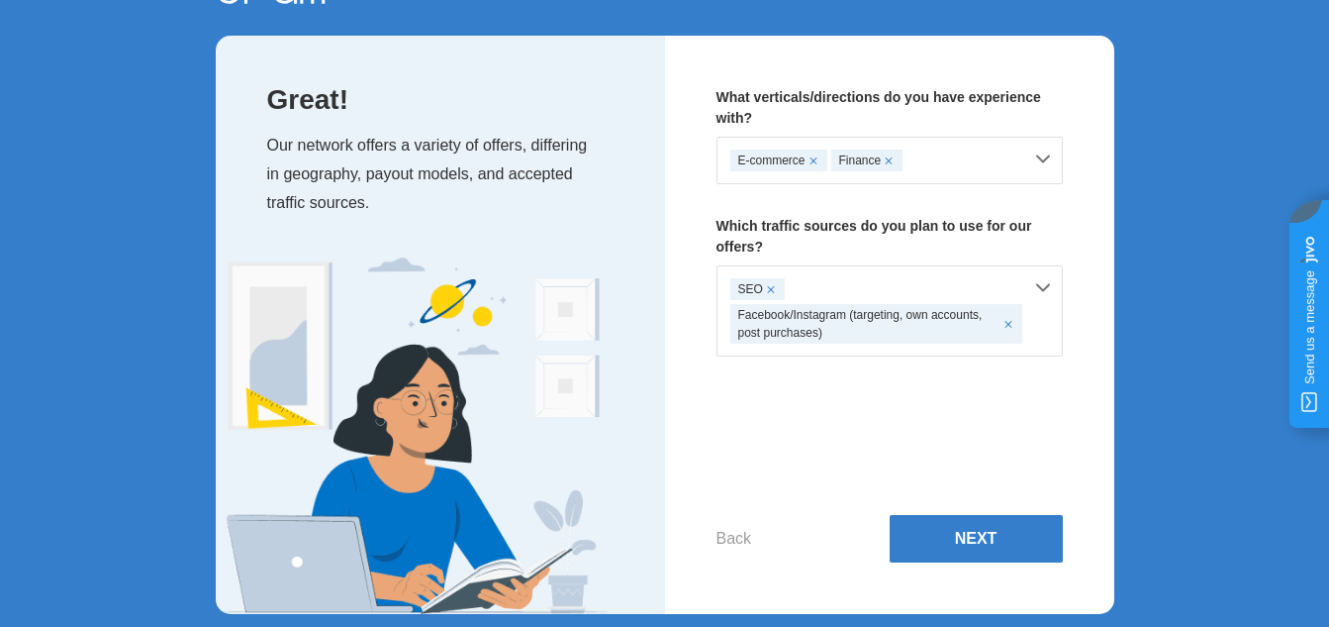
click at [1040, 292] on div "SEO Facebook/Instagram (targeting, own accounts, post purchases)" at bounding box center [890, 310] width 346 height 91
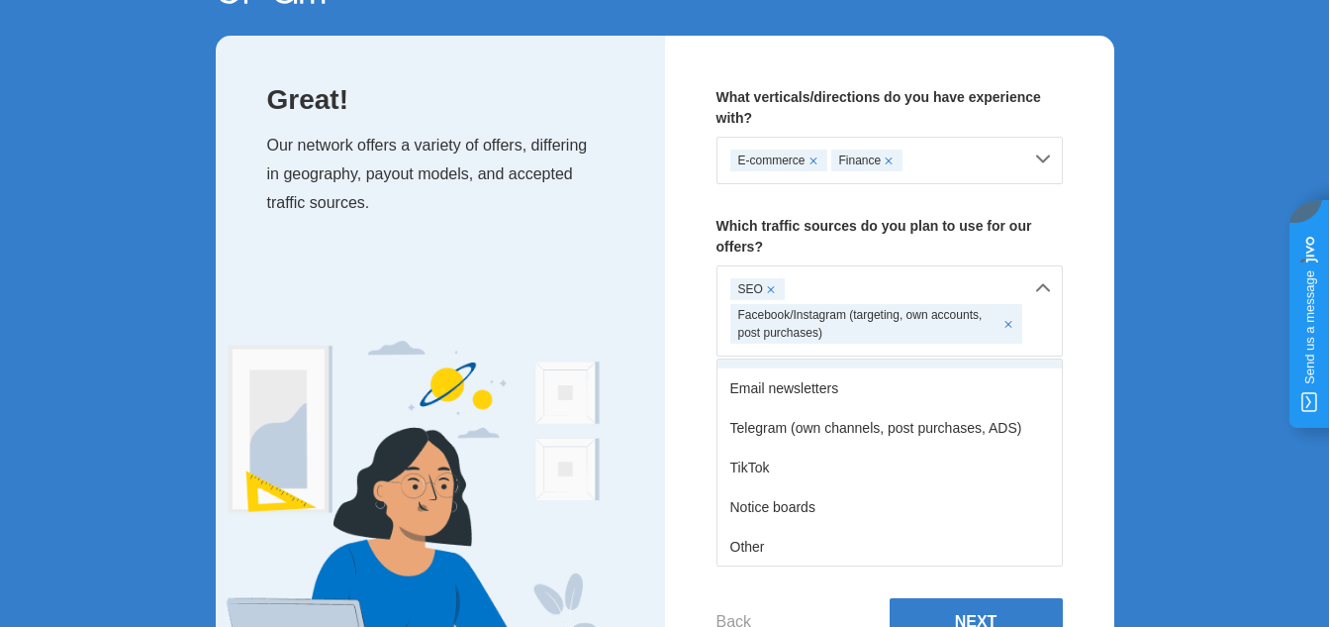
scroll to position [246, 0]
click at [968, 474] on div "TikTok" at bounding box center [890, 466] width 344 height 40
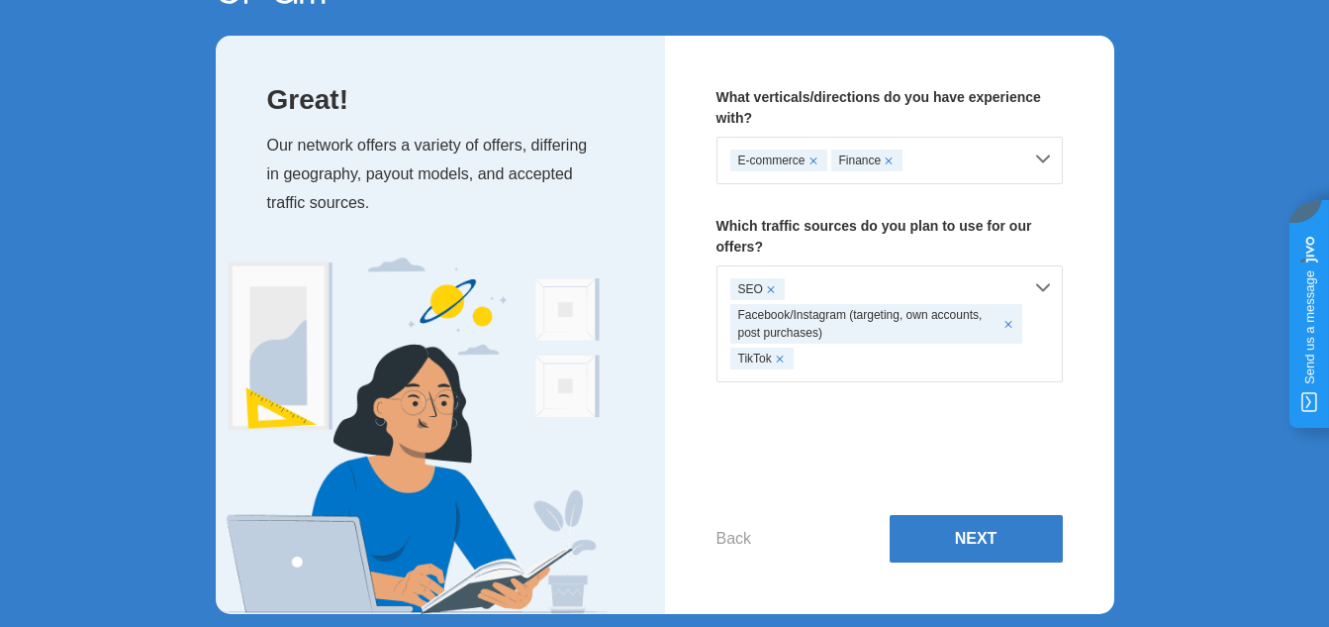
click at [1036, 288] on div "SEO Facebook/Instagram (targeting, own accounts, post purchases) TikTok" at bounding box center [890, 323] width 346 height 117
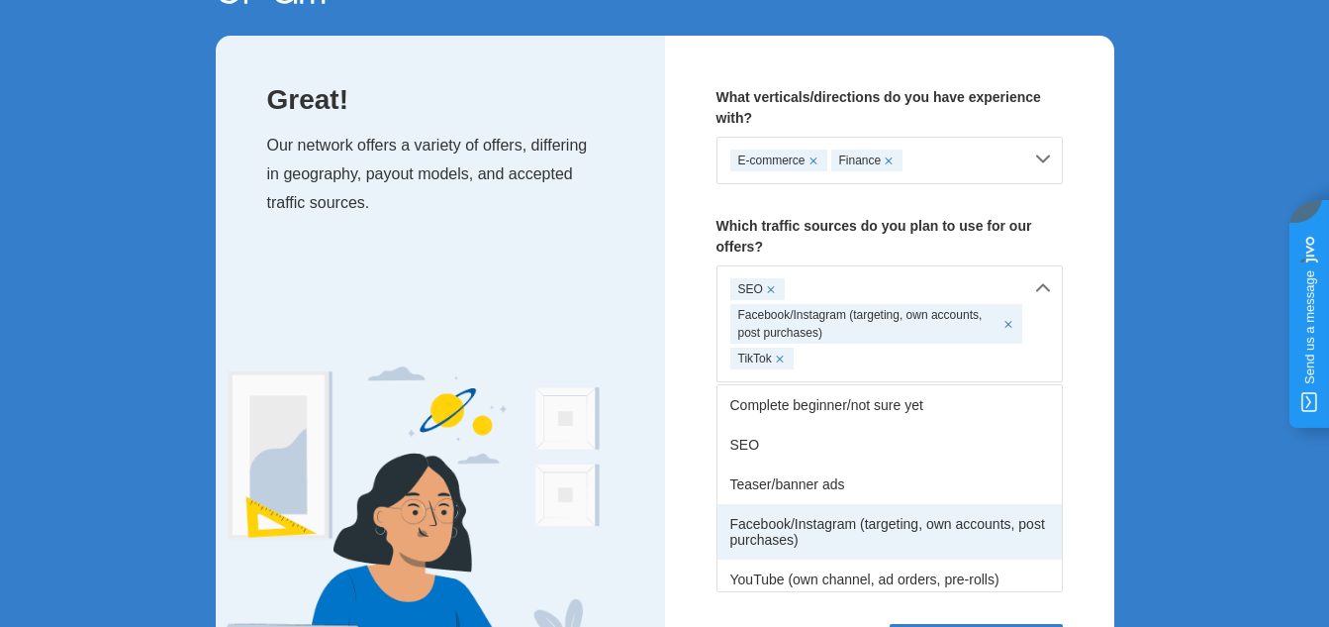
click at [843, 533] on div "Facebook/Instagram (targeting, own accounts, post purchases)" at bounding box center [890, 531] width 344 height 55
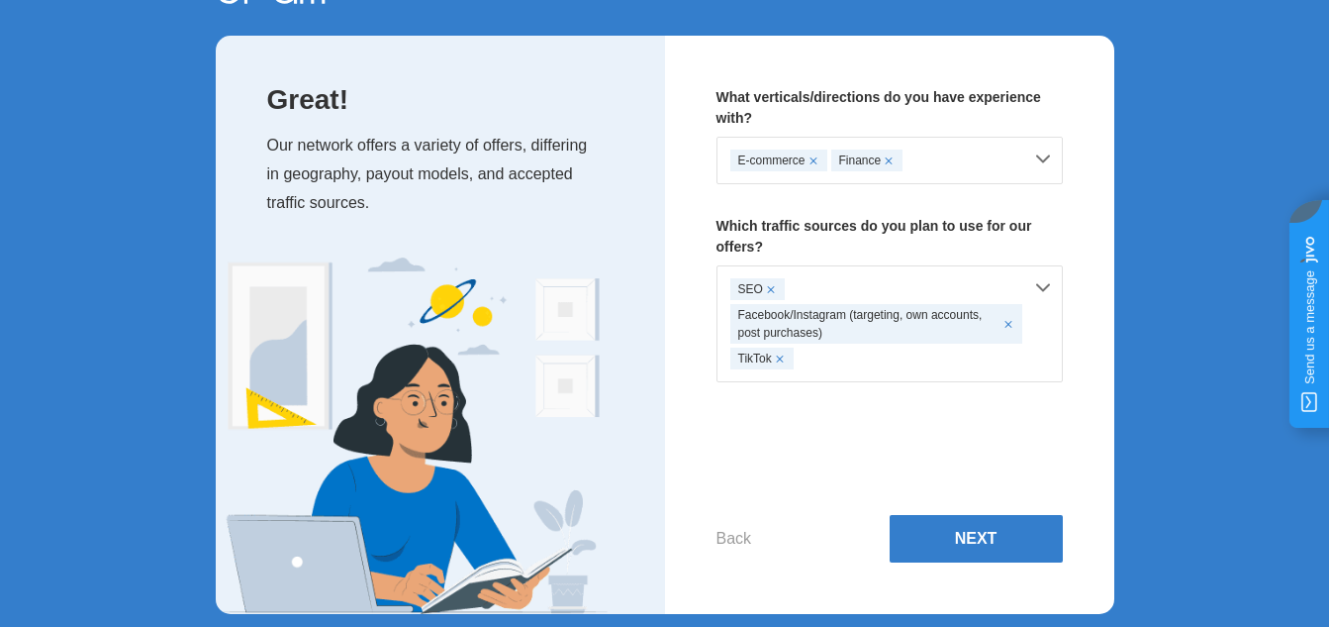
click at [1051, 285] on div "SEO Facebook/Instagram (targeting, own accounts, post purchases) TikTok" at bounding box center [890, 323] width 346 height 117
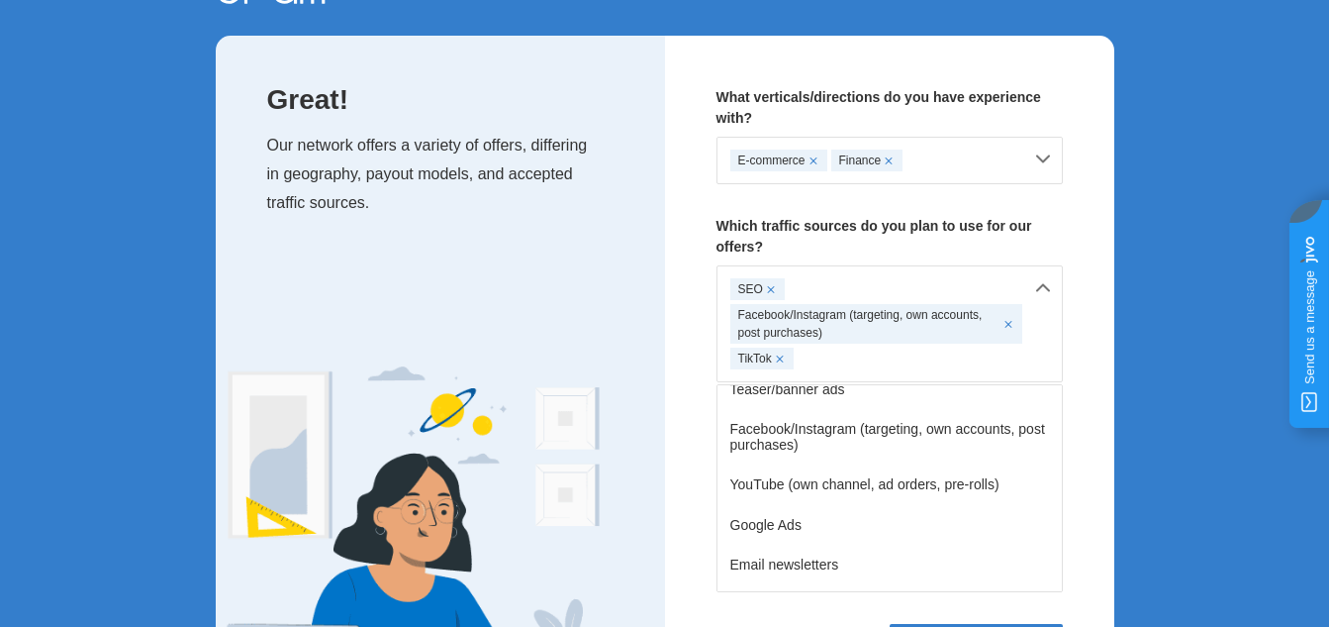
scroll to position [121, 0]
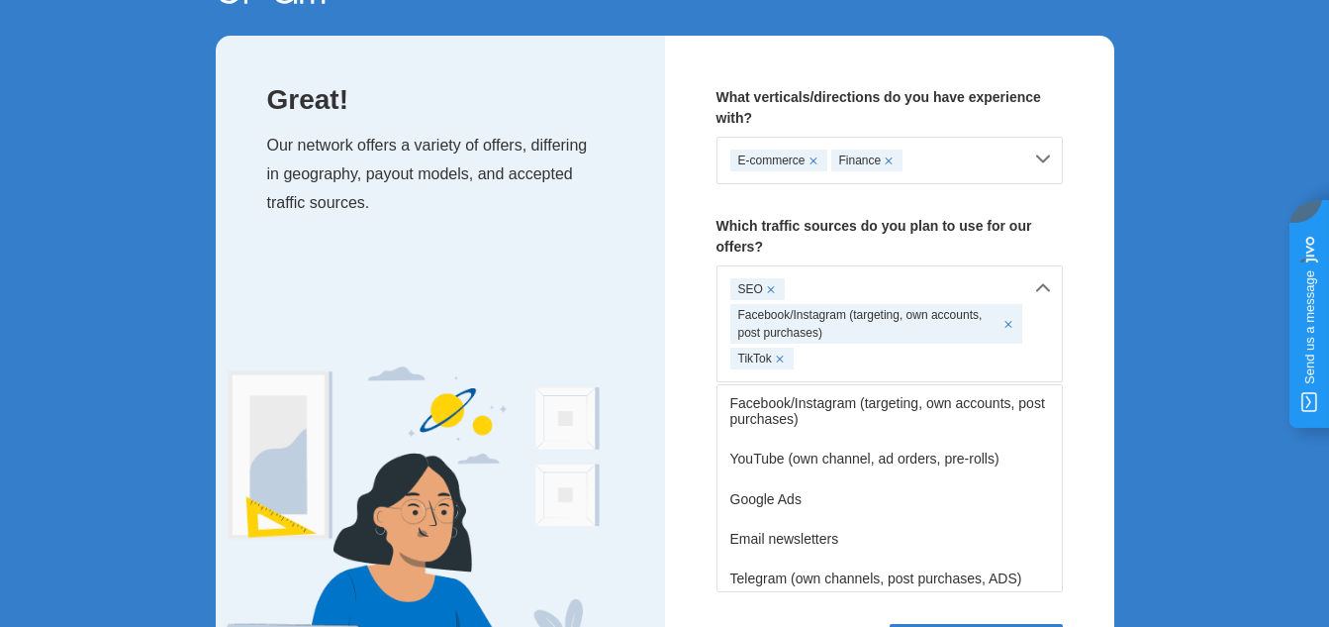
click at [894, 462] on div "YouTube (own channel, ad orders, pre-rolls)" at bounding box center [890, 459] width 344 height 40
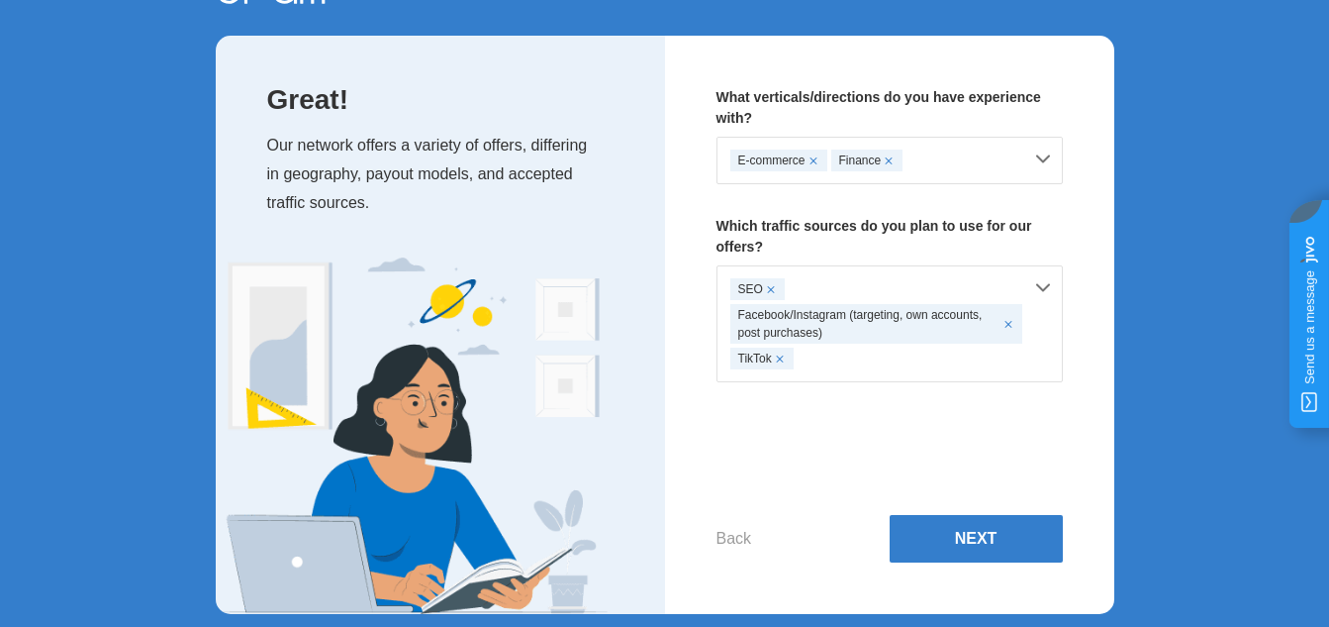
click at [1045, 294] on div "SEO Facebook/Instagram (targeting, own accounts, post purchases) TikTok" at bounding box center [890, 323] width 346 height 117
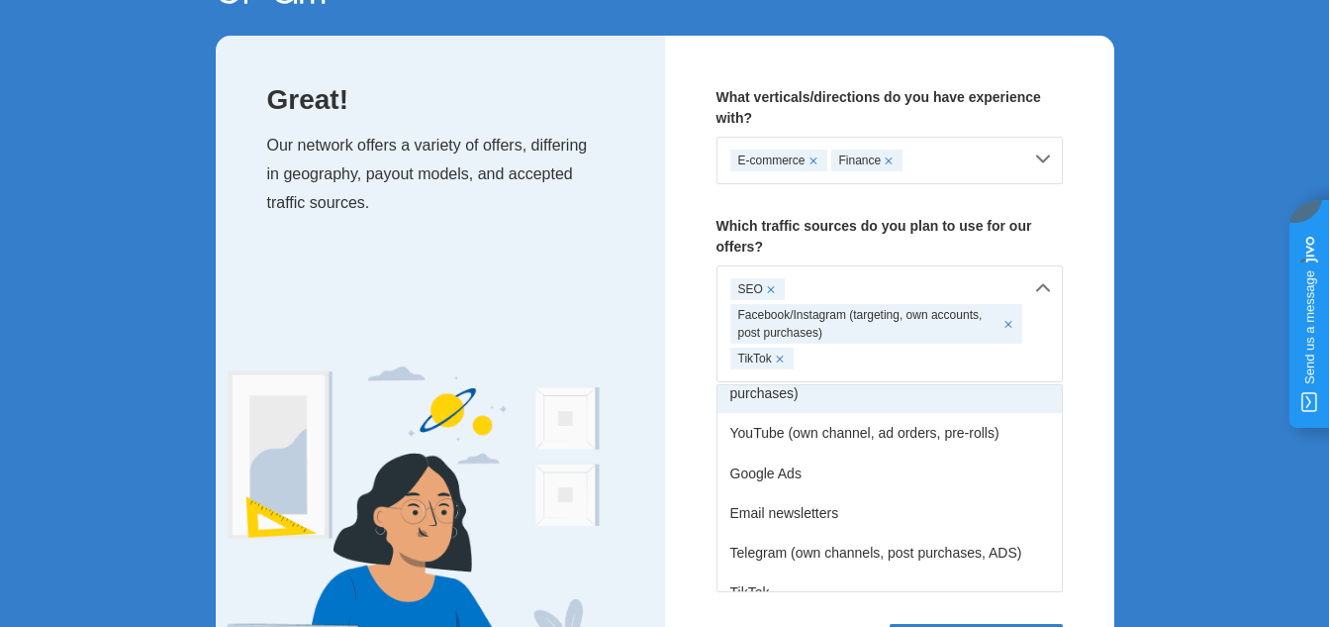
scroll to position [147, 0]
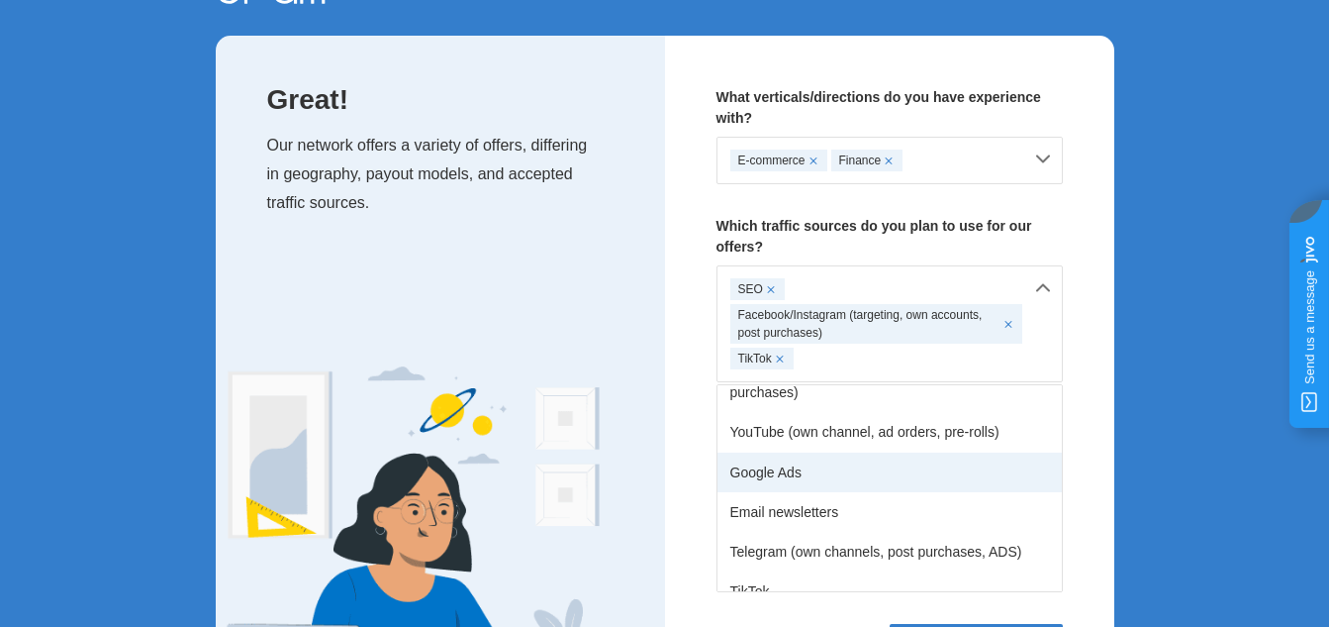
click at [812, 478] on div "Google Ads" at bounding box center [890, 472] width 344 height 40
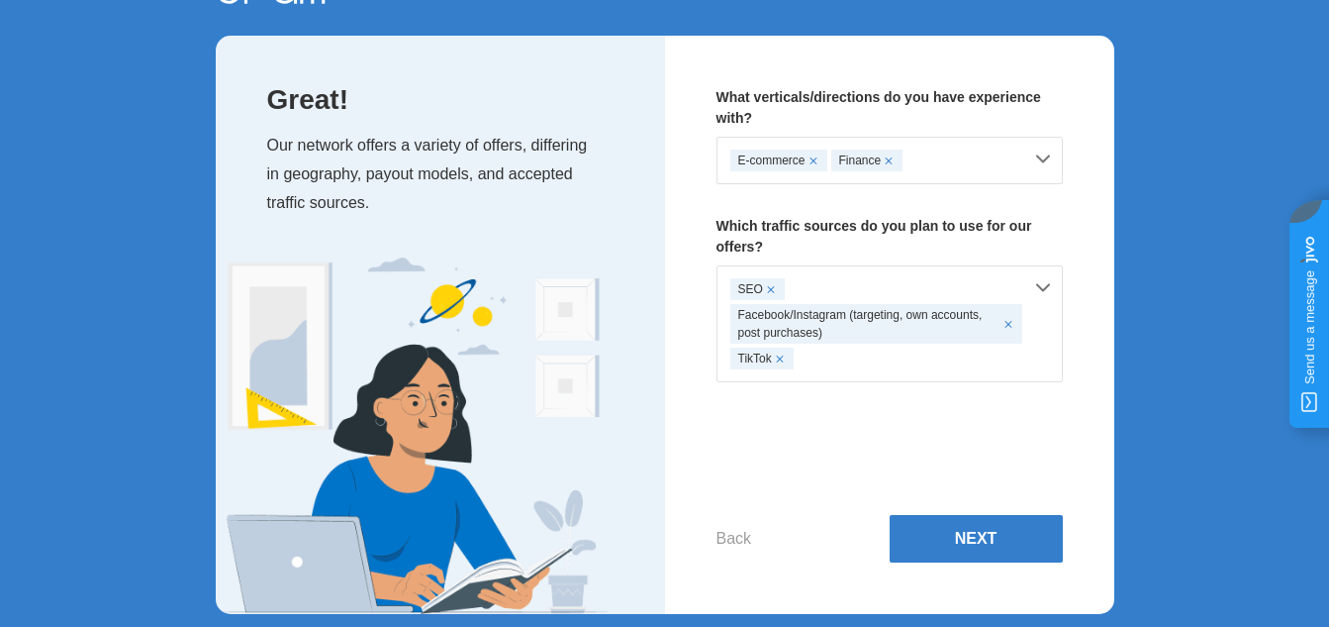
scroll to position [103, 0]
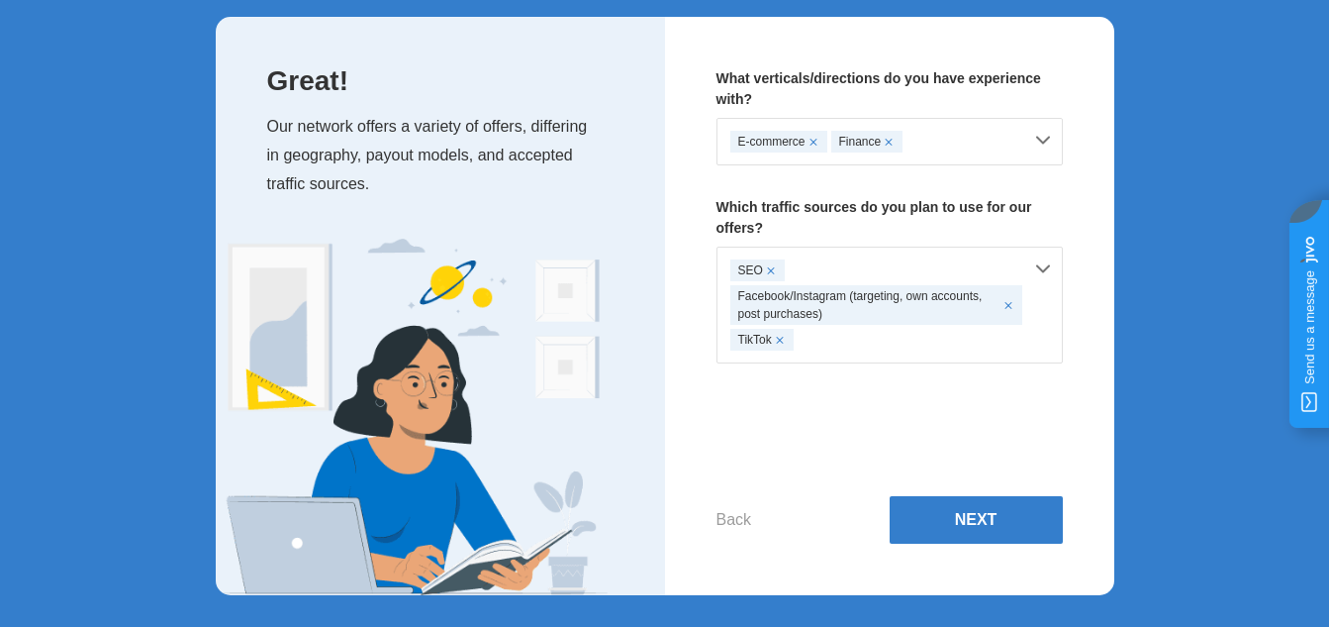
click at [776, 341] on span at bounding box center [780, 340] width 8 height 8
click at [1041, 273] on div "SEO Facebook/Instagram (targeting, own accounts, post purchases)" at bounding box center [890, 291] width 346 height 91
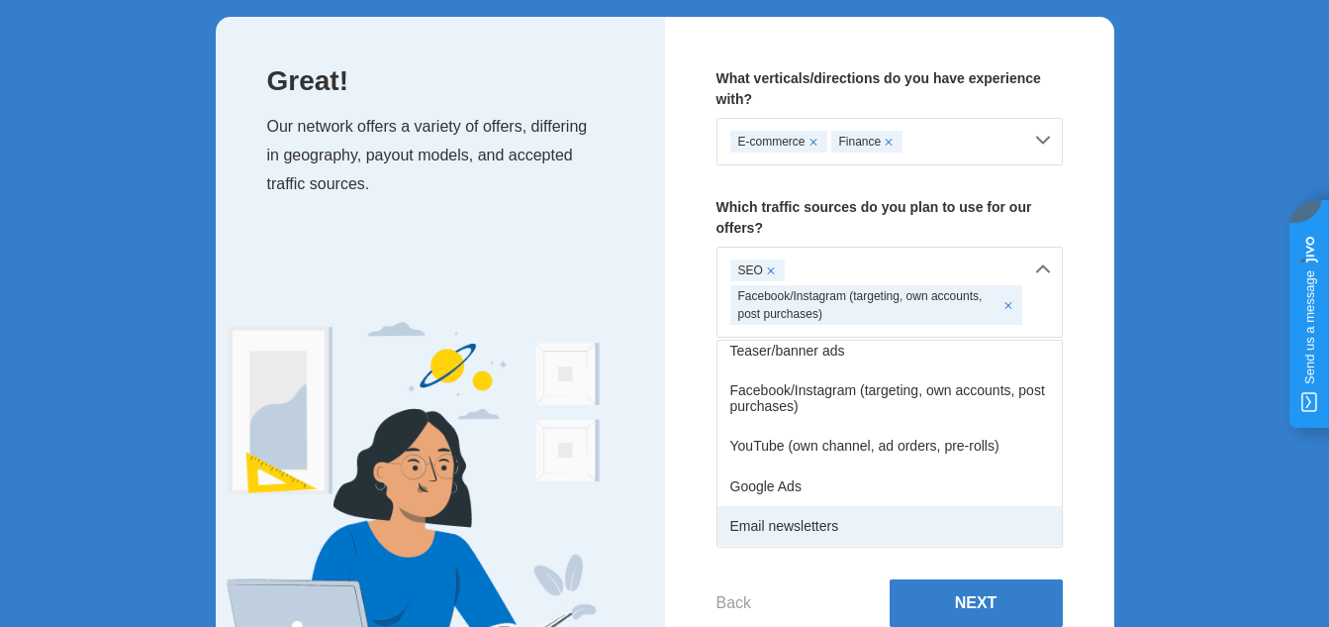
scroll to position [88, 0]
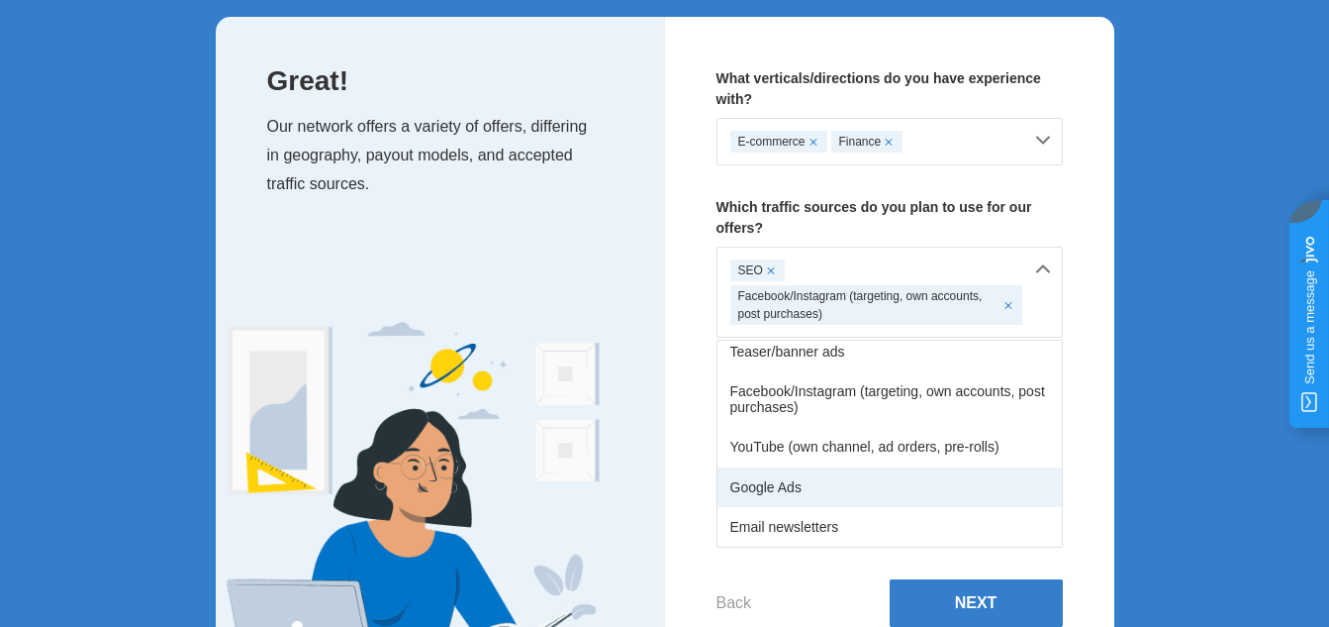
click at [792, 491] on div "Google Ads" at bounding box center [890, 487] width 344 height 40
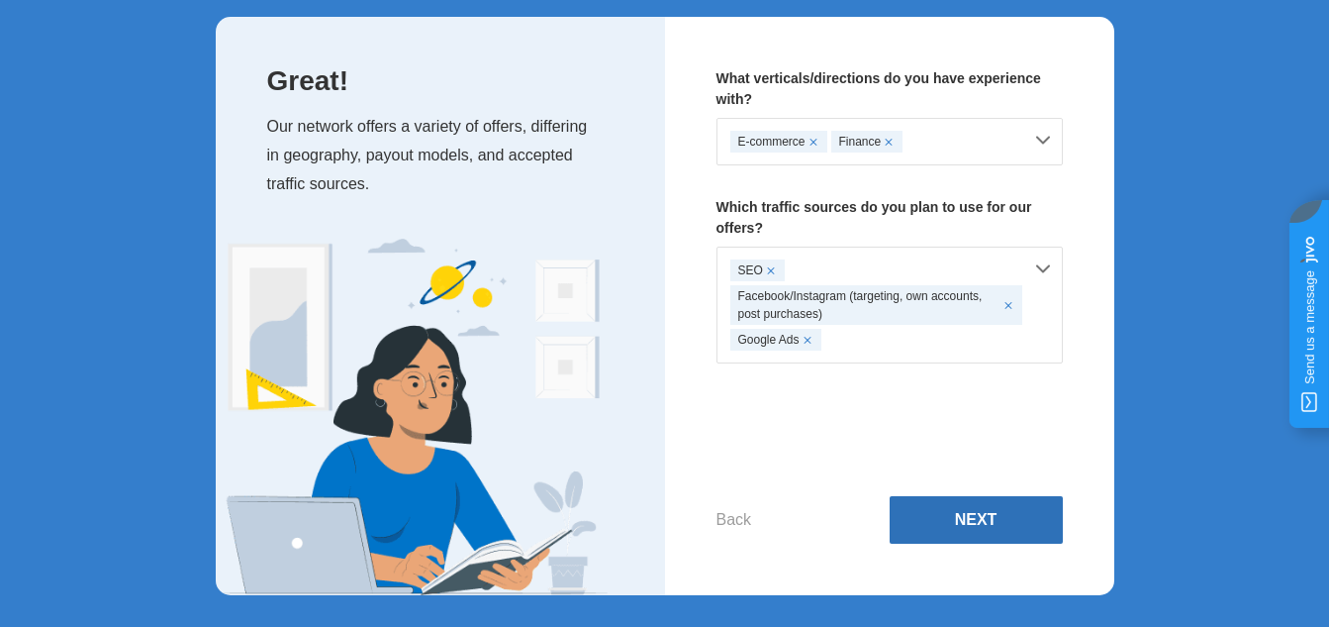
click at [962, 524] on button "Next" at bounding box center [976, 520] width 173 height 48
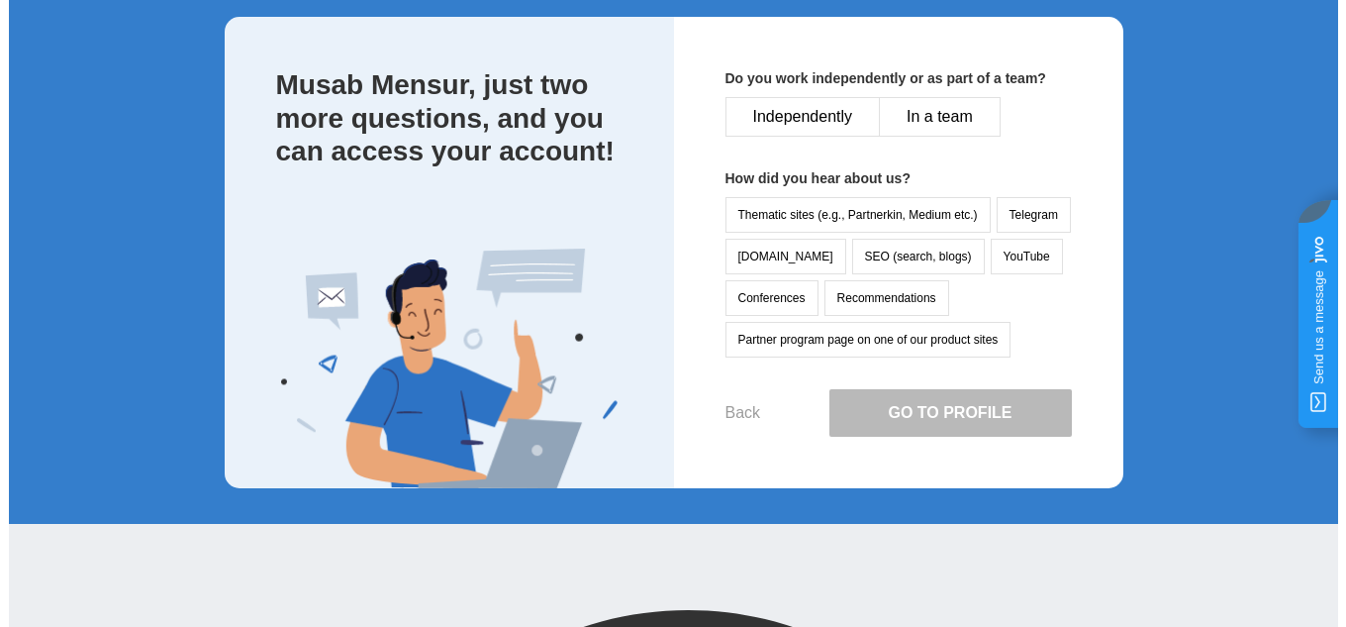
scroll to position [0, 0]
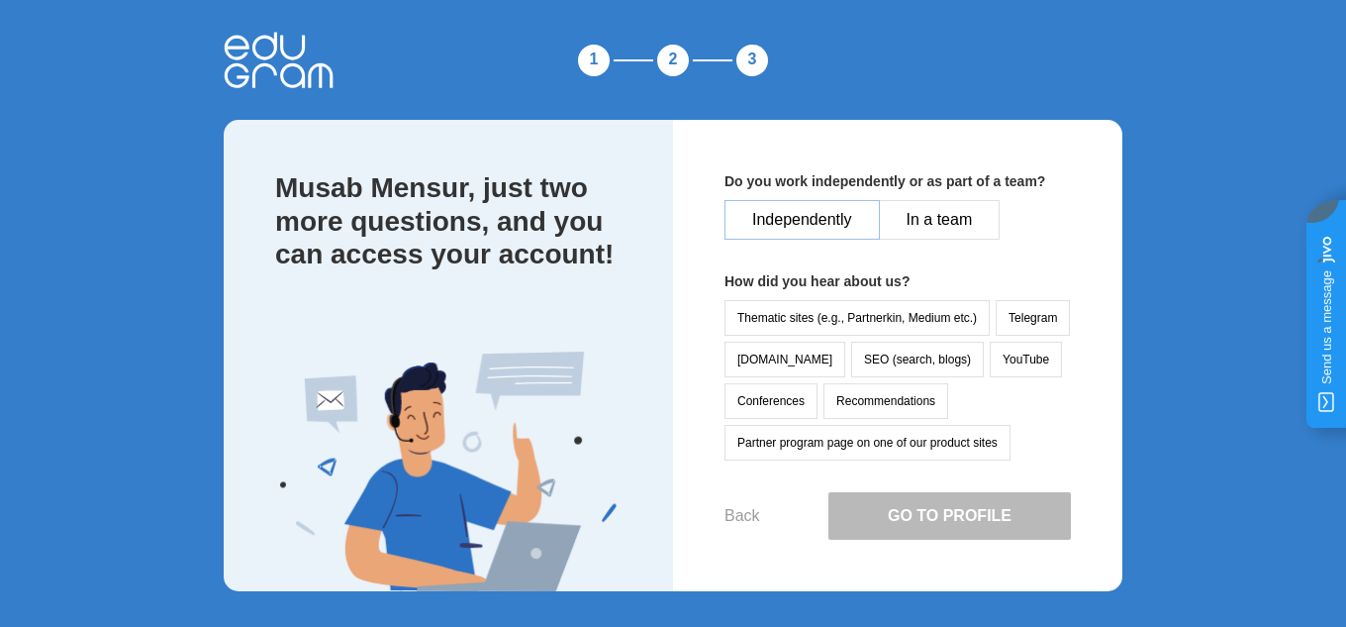
click at [797, 212] on button "Independently" at bounding box center [802, 220] width 155 height 40
click at [879, 387] on button "Recommendations" at bounding box center [886, 401] width 125 height 36
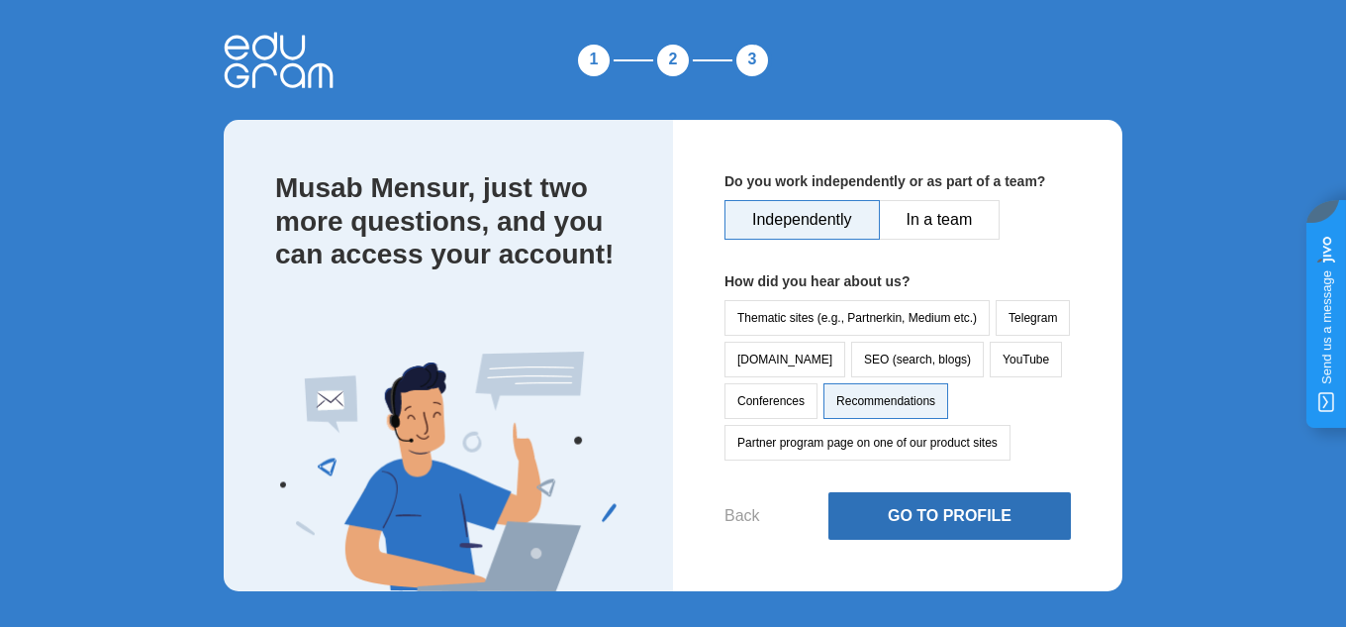
click at [933, 519] on button "Go to Profile" at bounding box center [950, 516] width 243 height 48
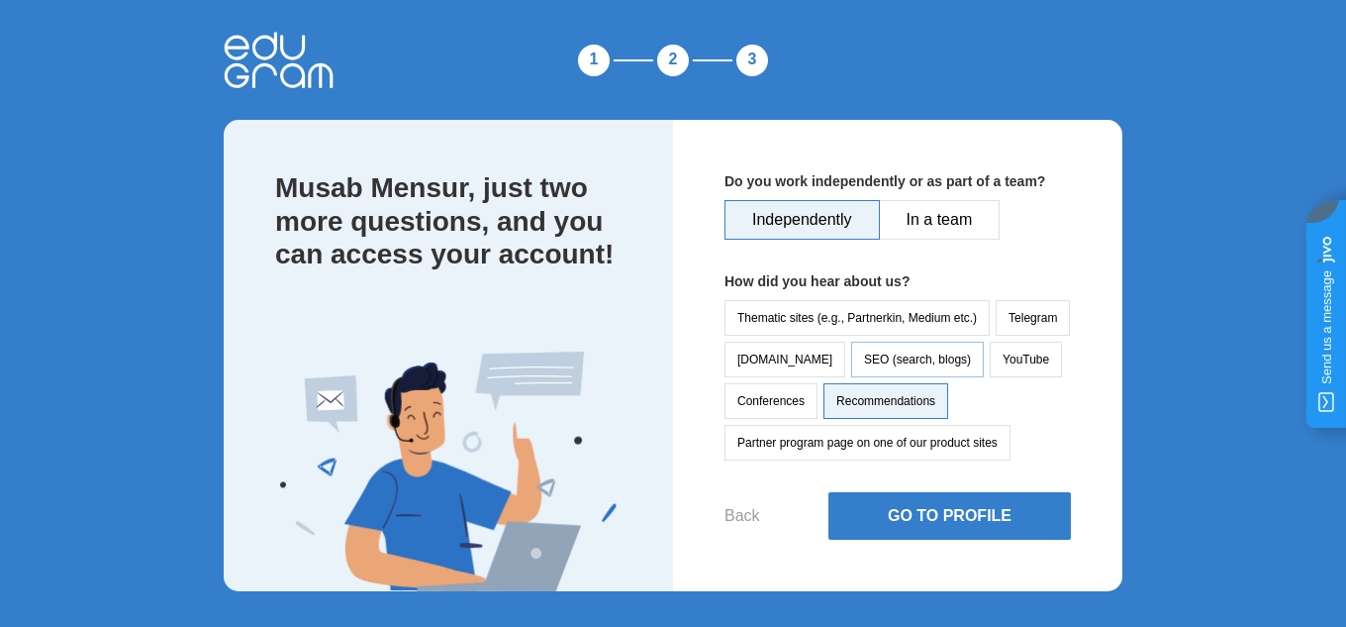
click at [872, 362] on button "SEO (search, blogs)" at bounding box center [917, 360] width 133 height 36
click at [885, 402] on button "Recommendations" at bounding box center [886, 401] width 125 height 36
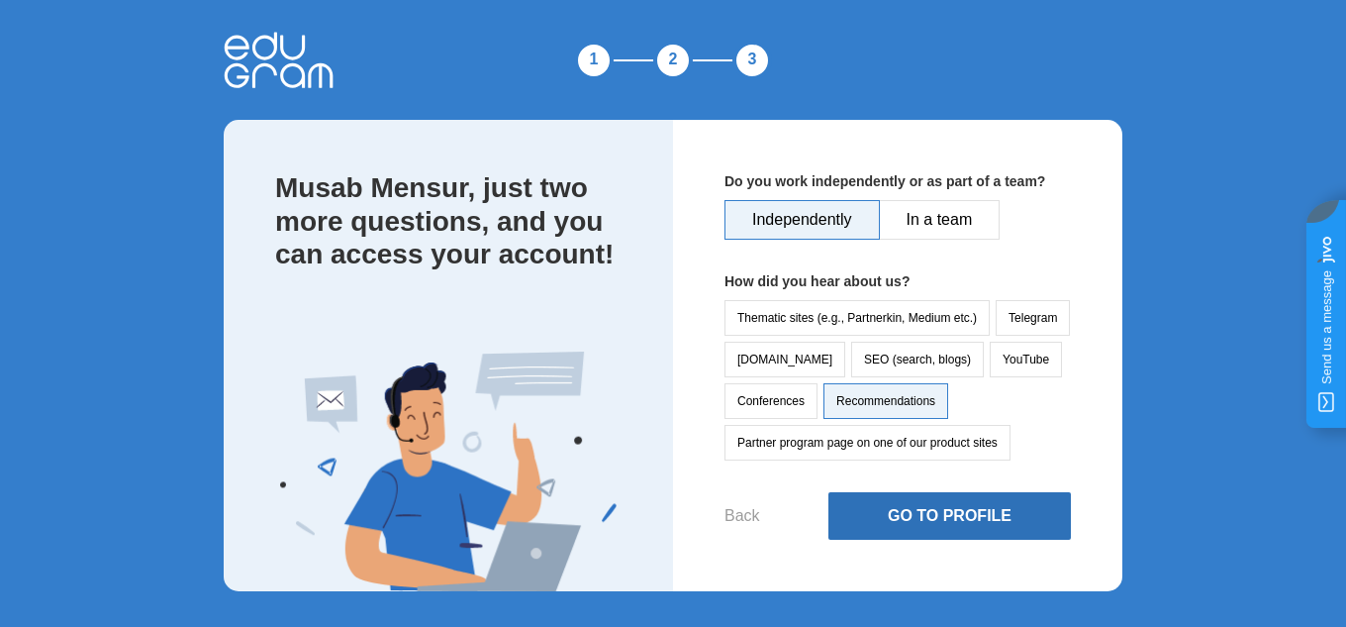
click at [934, 498] on button "Go to Profile" at bounding box center [950, 516] width 243 height 48
click at [926, 531] on button "Go to Profile" at bounding box center [950, 516] width 243 height 48
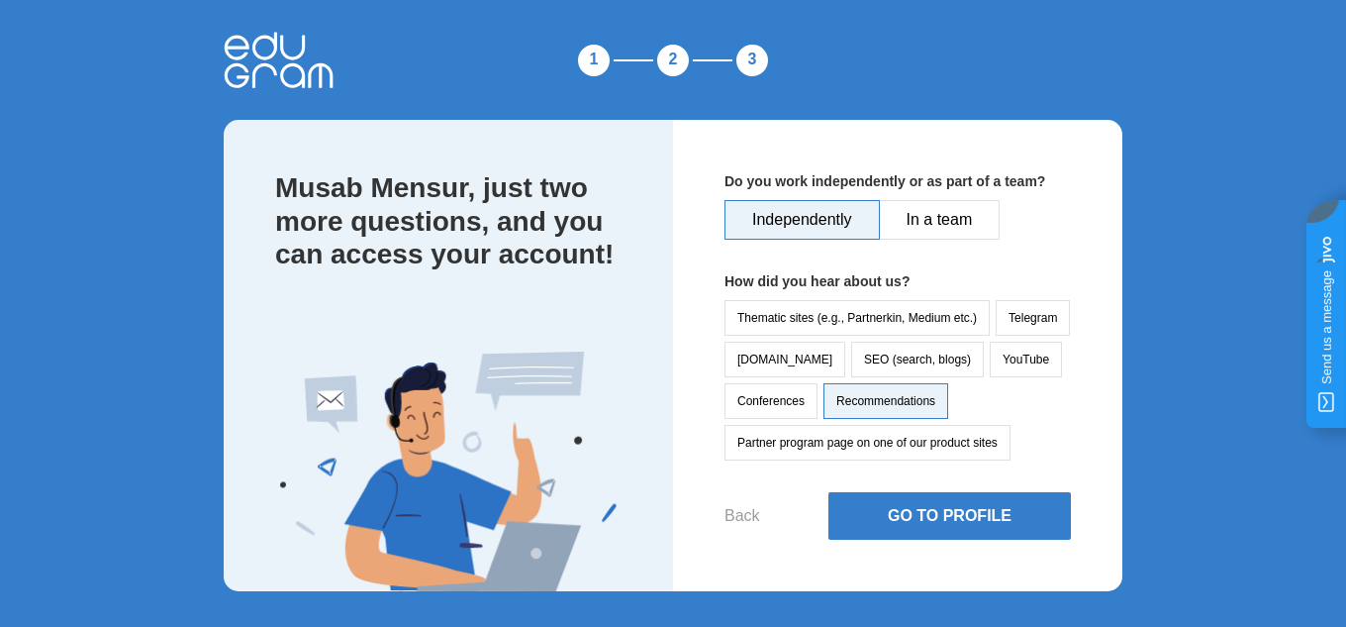
click at [591, 60] on div "1" at bounding box center [594, 61] width 40 height 40
click at [668, 59] on div "2" at bounding box center [673, 61] width 40 height 40
click at [757, 58] on div "3" at bounding box center [753, 61] width 40 height 40
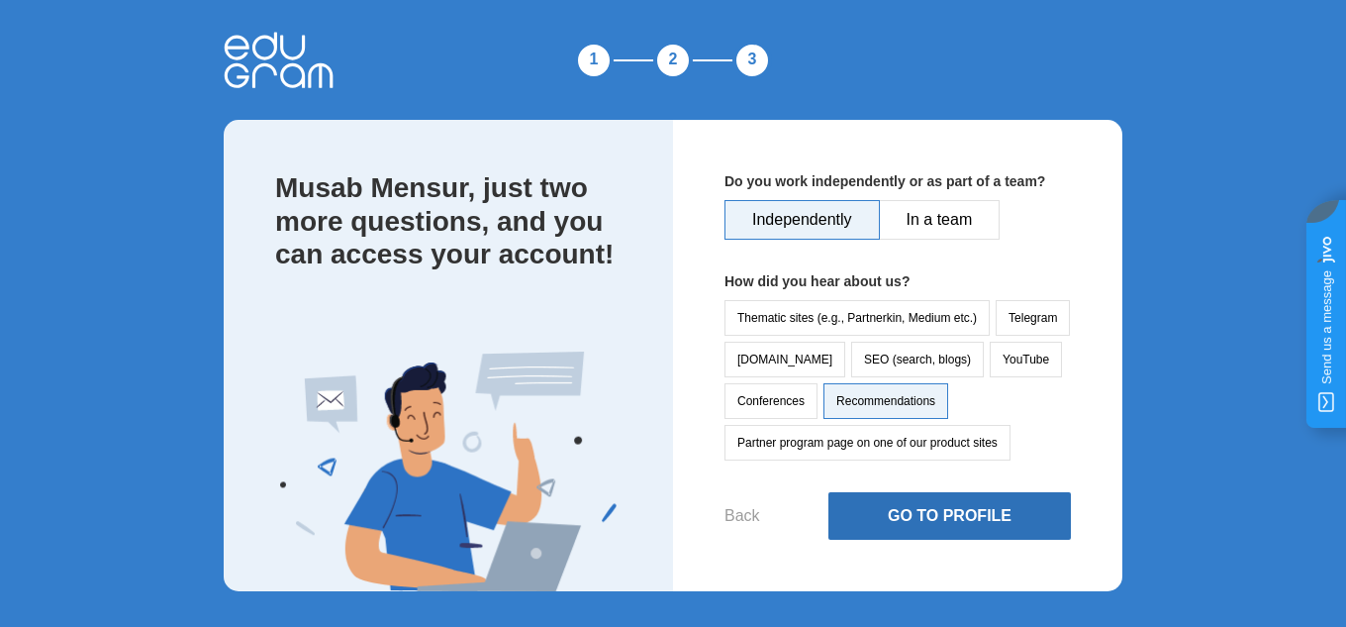
click at [906, 512] on button "Go to Profile" at bounding box center [950, 516] width 243 height 48
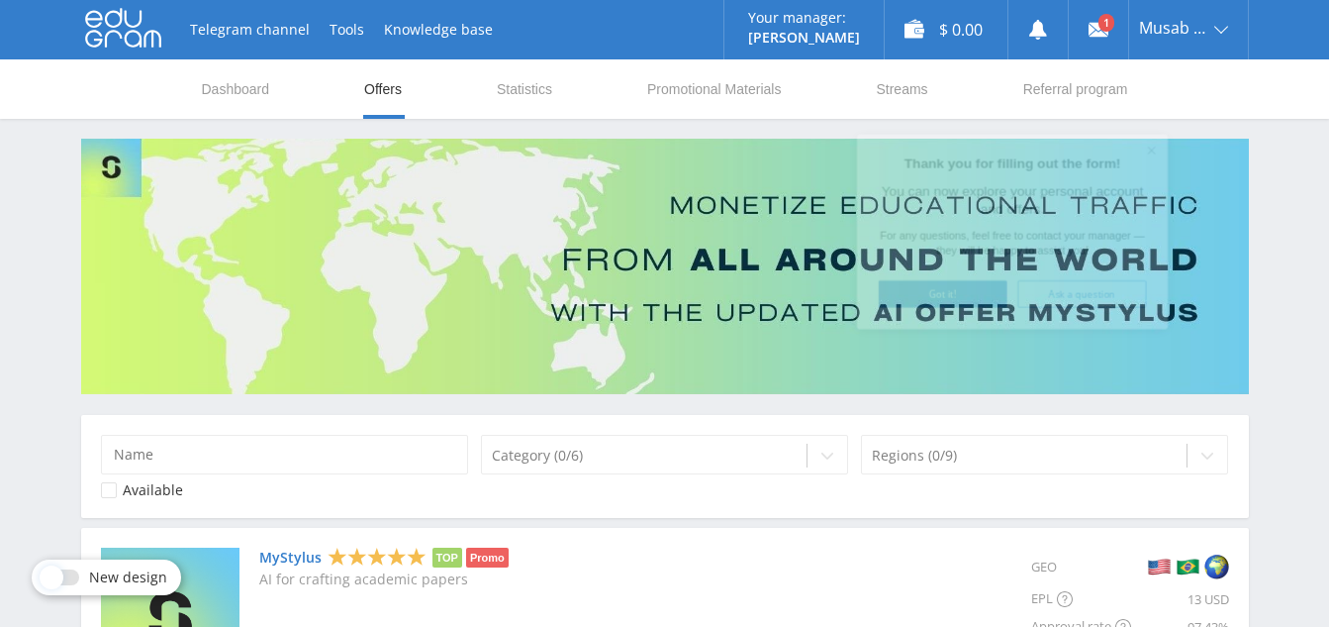
scroll to position [579, 0]
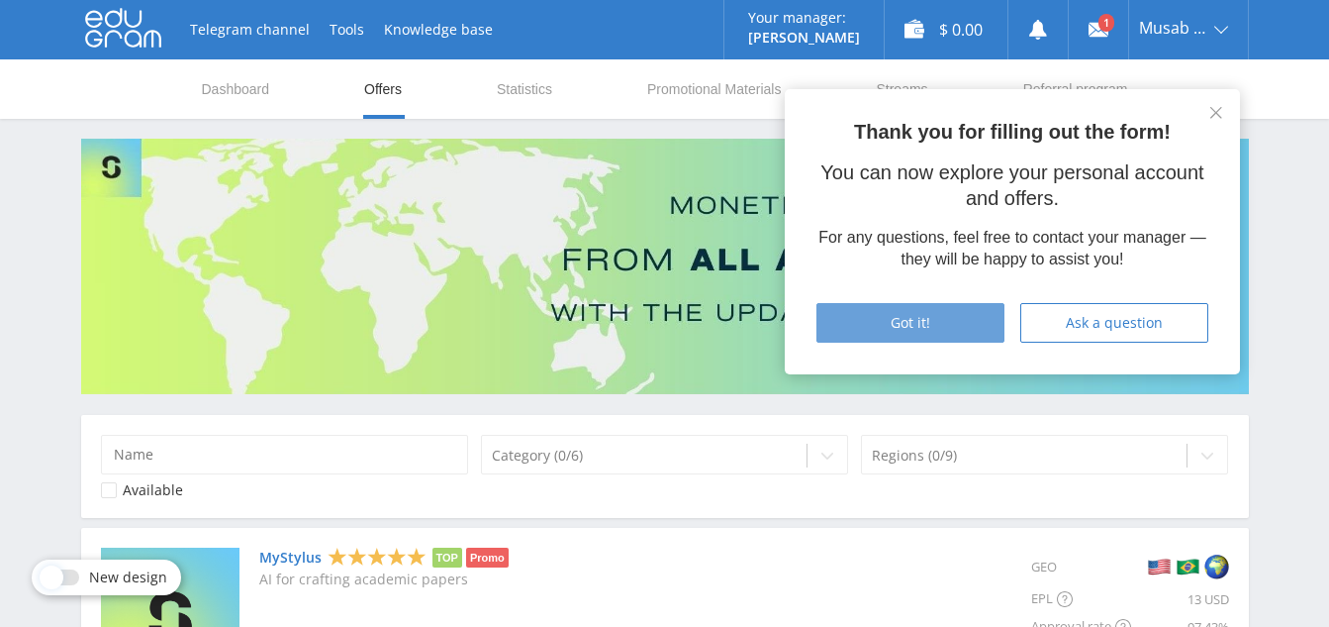
click at [918, 324] on span "Got it!" at bounding box center [911, 323] width 40 height 16
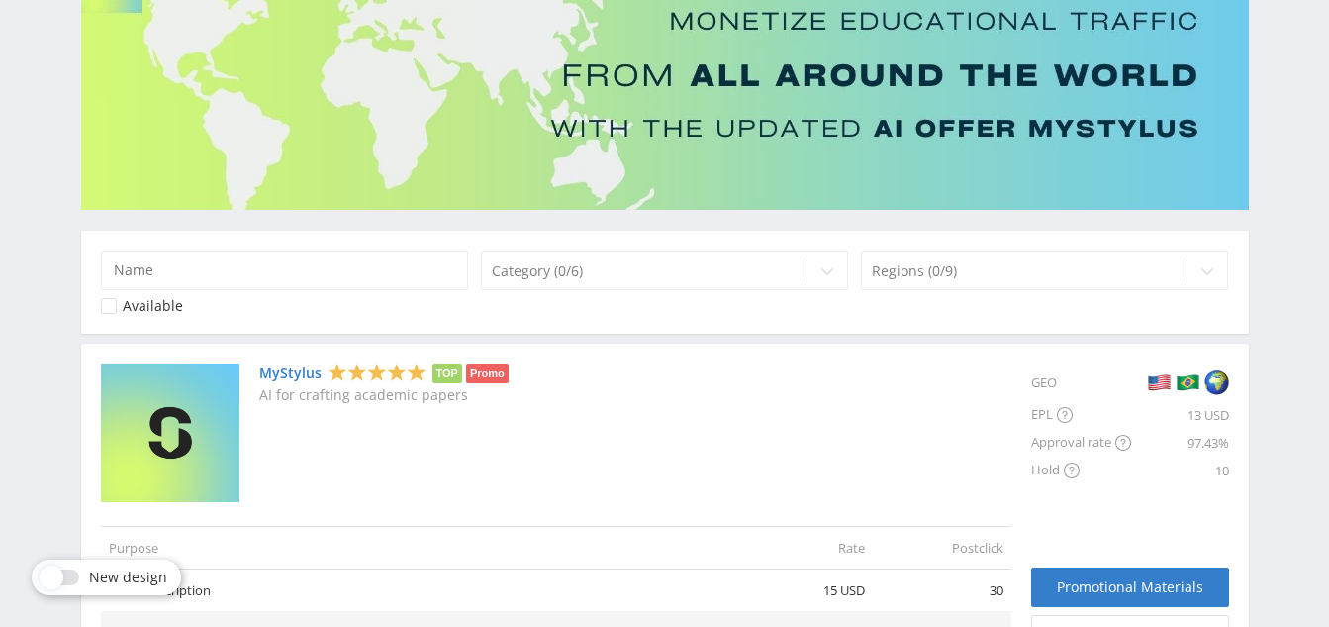
scroll to position [0, 0]
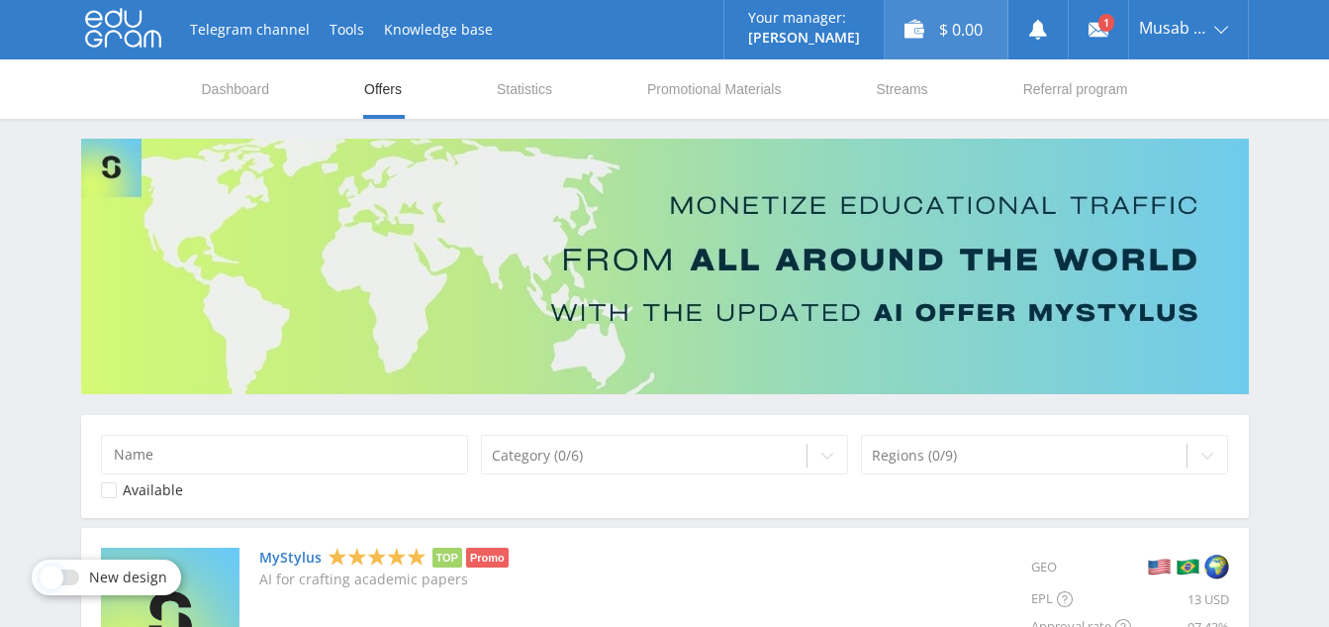
click at [937, 26] on div "$ 0.00" at bounding box center [946, 29] width 123 height 59
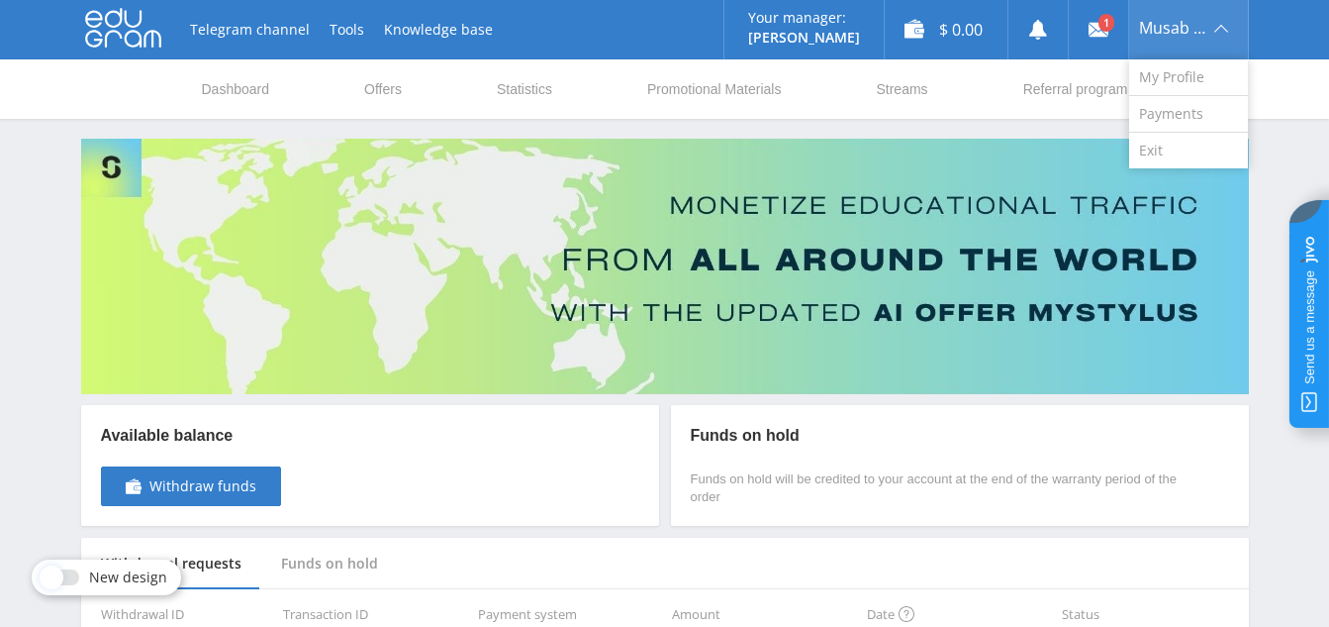
click at [1183, 27] on span "Musab Mensur" at bounding box center [1173, 28] width 69 height 16
click at [1166, 111] on link "Payments" at bounding box center [1188, 114] width 119 height 37
click at [1168, 32] on span "Musab Mensur" at bounding box center [1173, 28] width 69 height 16
click at [1170, 67] on link "My Profile" at bounding box center [1188, 77] width 119 height 37
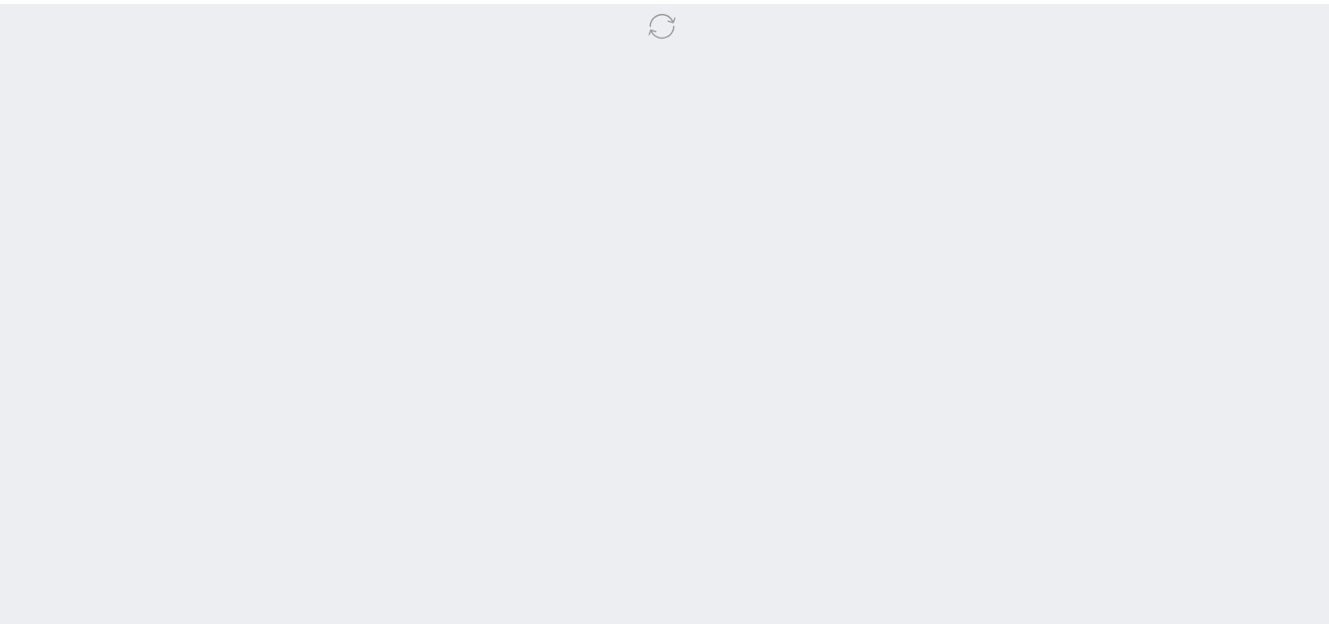
scroll to position [579, 0]
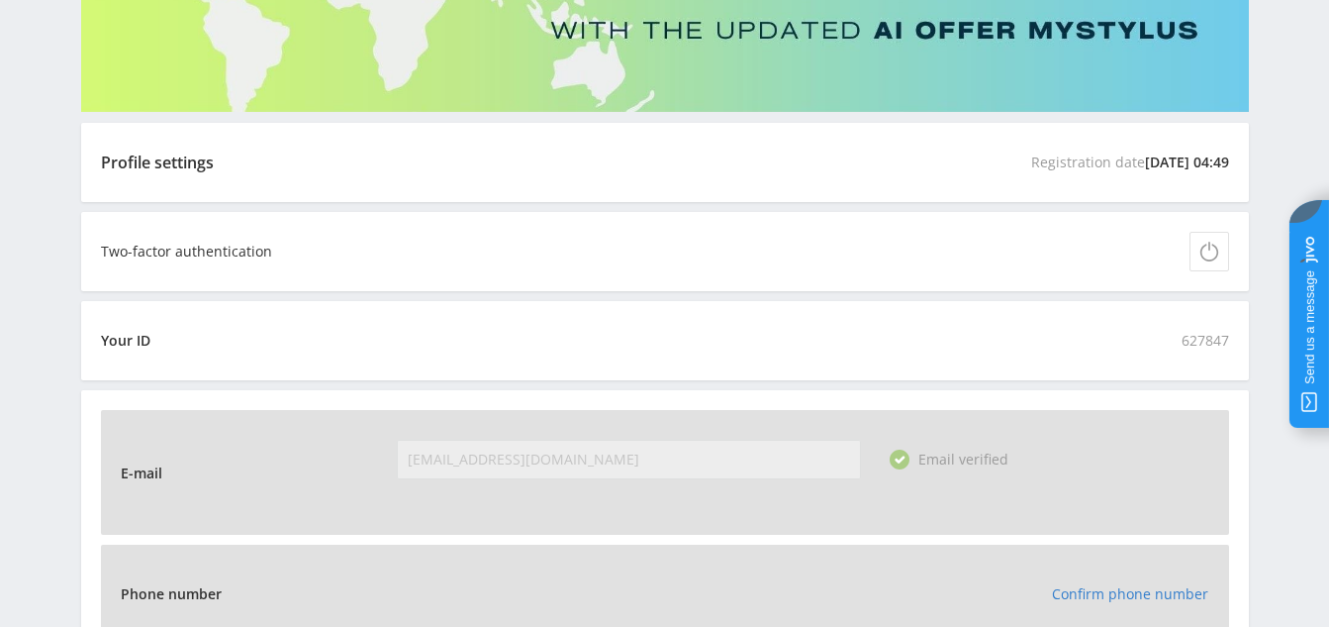
scroll to position [0, 0]
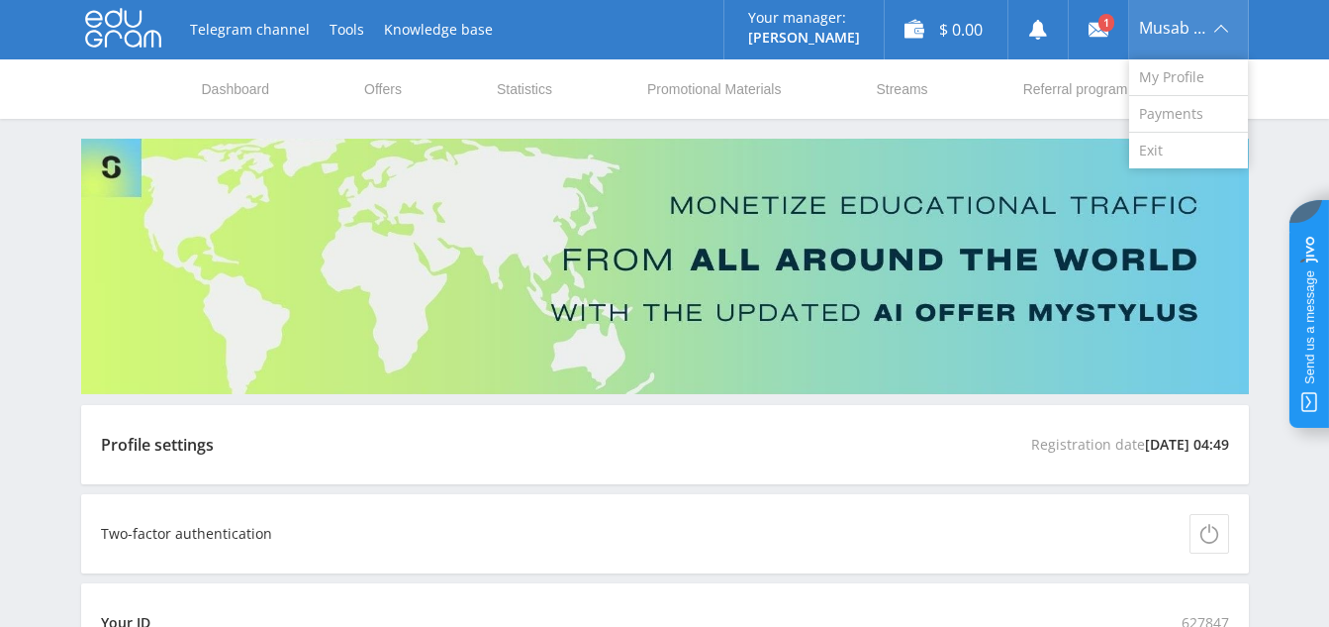
click at [1171, 25] on span "Musab Mensur" at bounding box center [1173, 28] width 69 height 16
click at [1164, 112] on link "Payments" at bounding box center [1188, 114] width 119 height 37
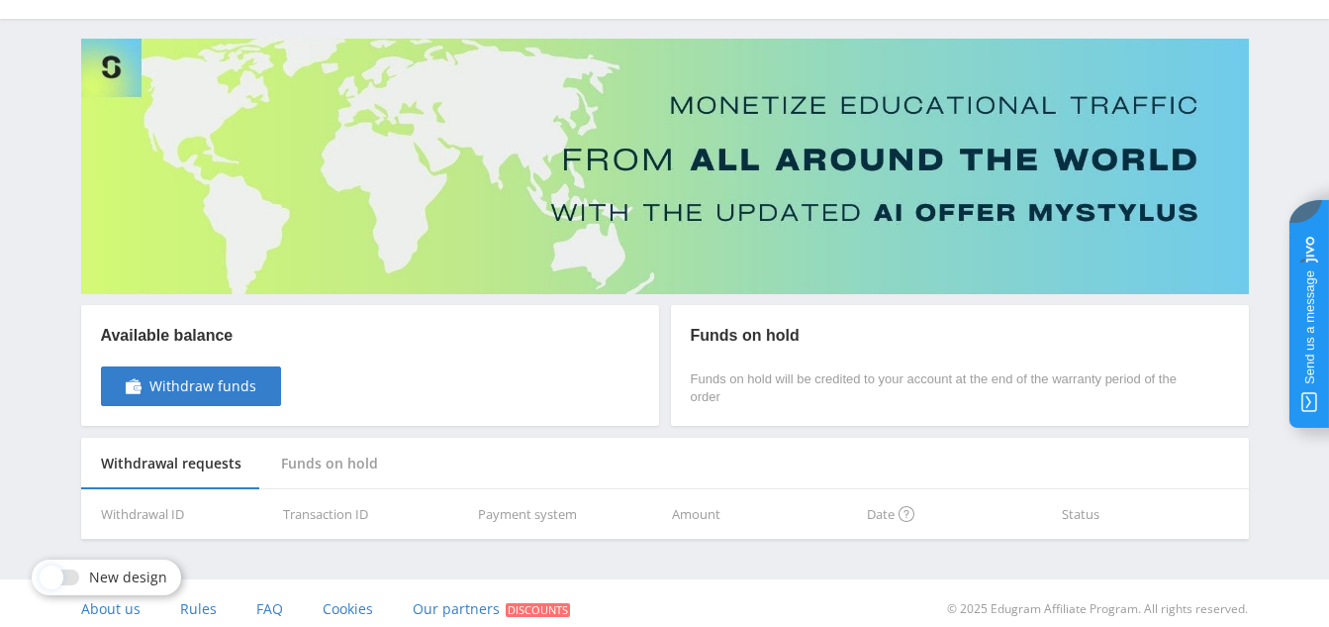
scroll to position [101, 0]
click at [192, 396] on link "Withdraw funds" at bounding box center [191, 385] width 180 height 40
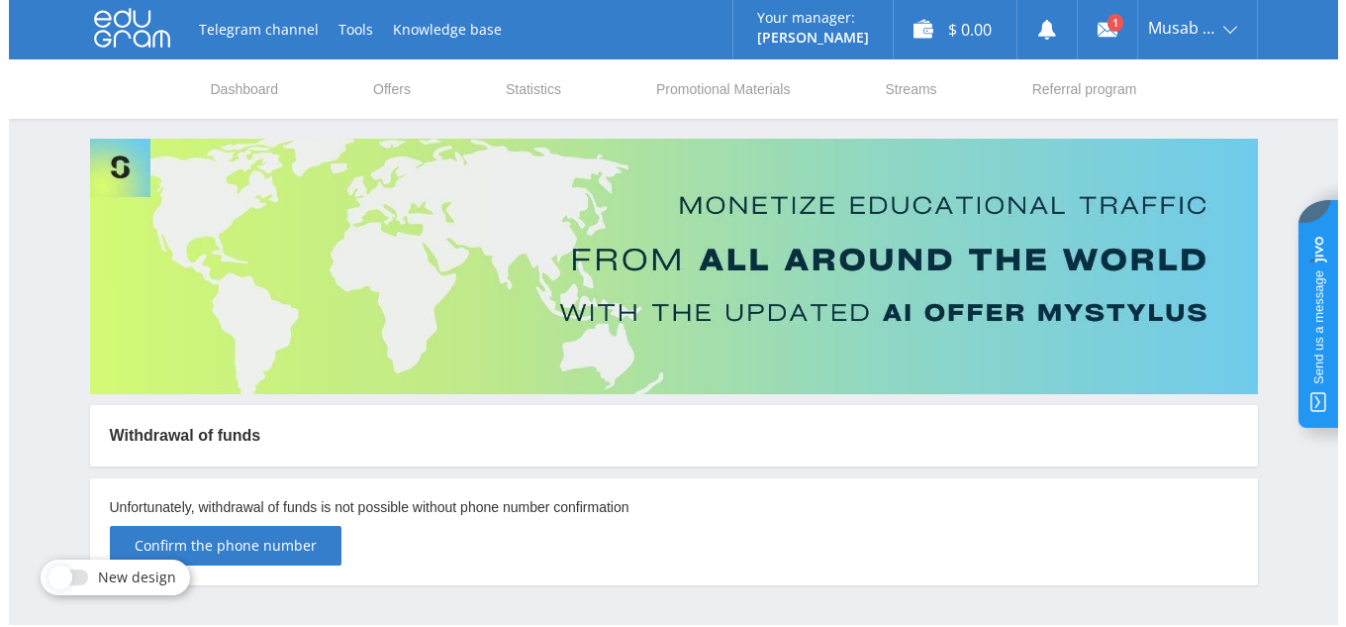
scroll to position [57, 0]
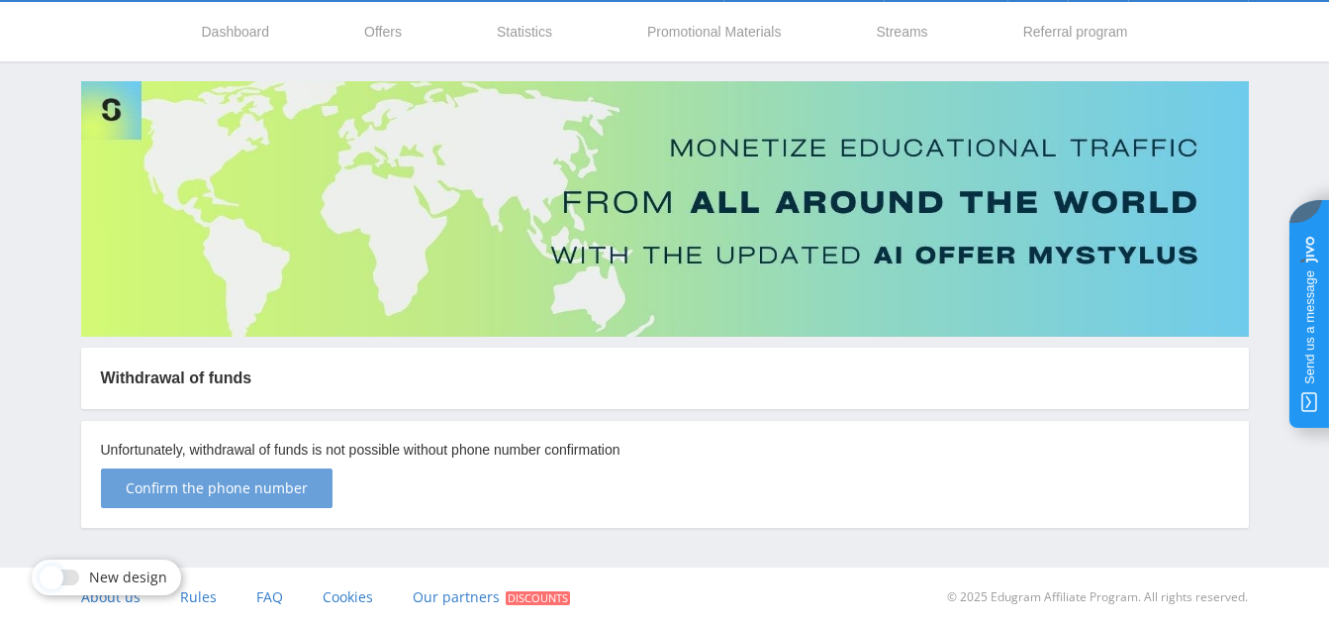
click at [286, 483] on span "Confirm the phone number" at bounding box center [217, 488] width 182 height 16
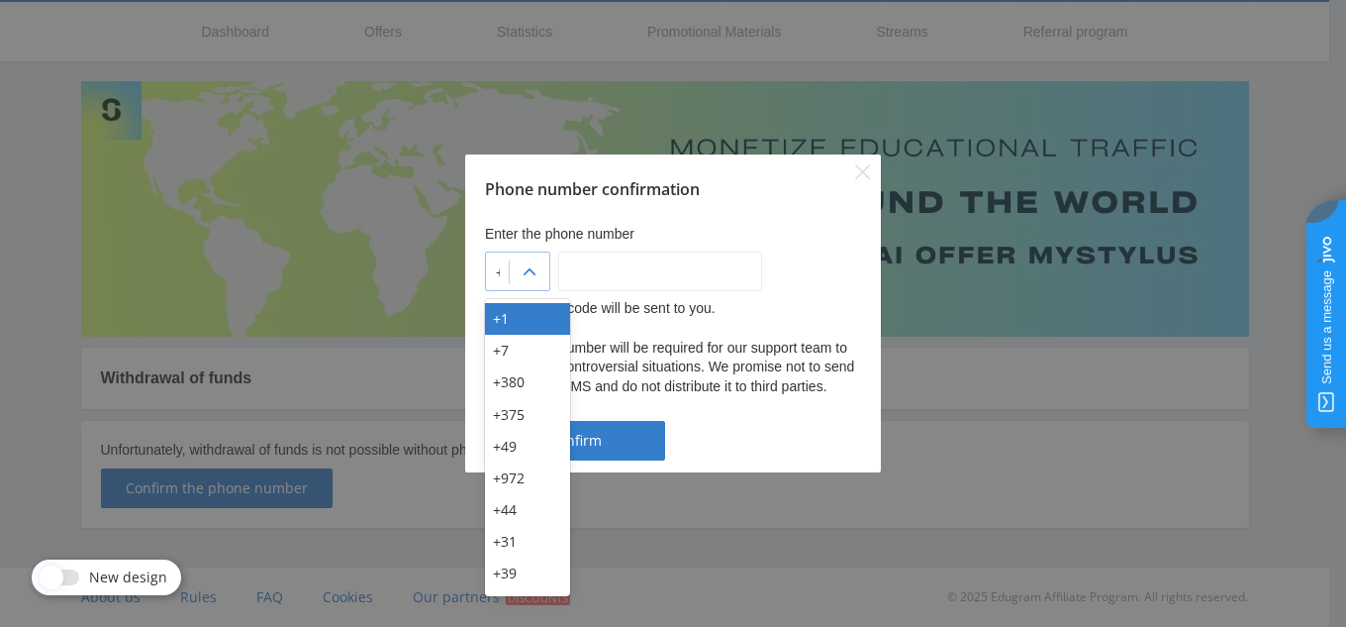
click at [500, 277] on div at bounding box center [498, 272] width 4 height 20
click at [500, 269] on div at bounding box center [498, 272] width 4 height 20
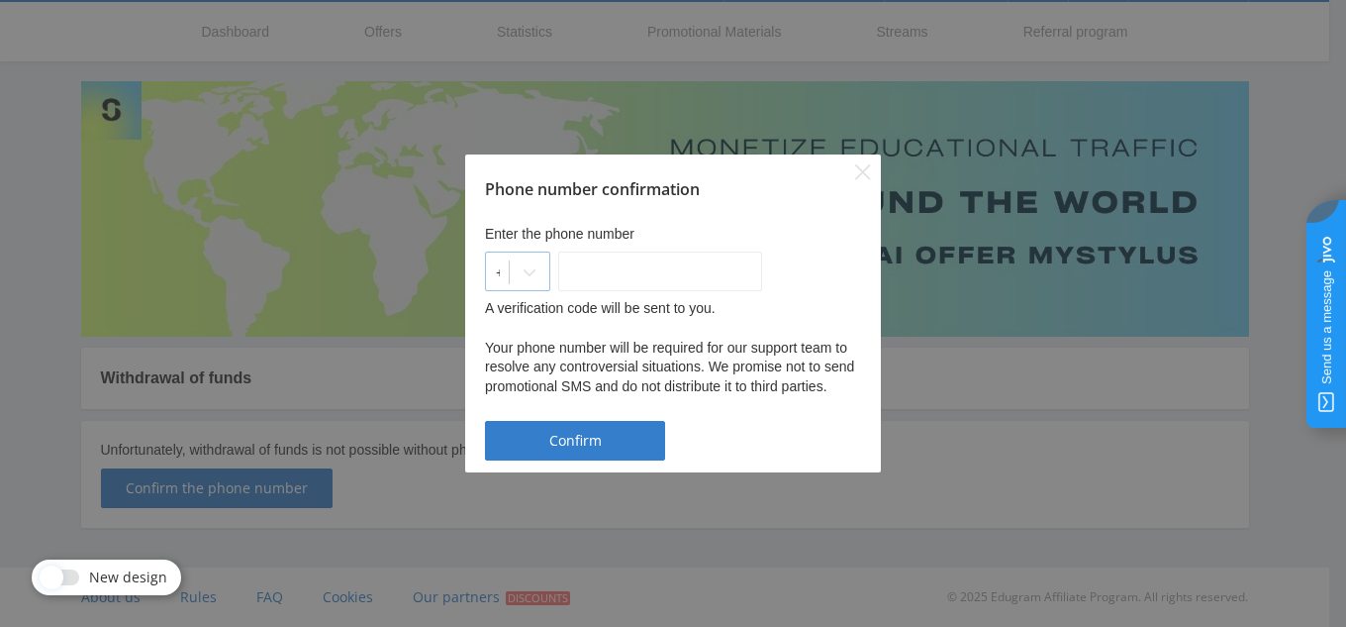
click at [500, 269] on div at bounding box center [498, 272] width 4 height 20
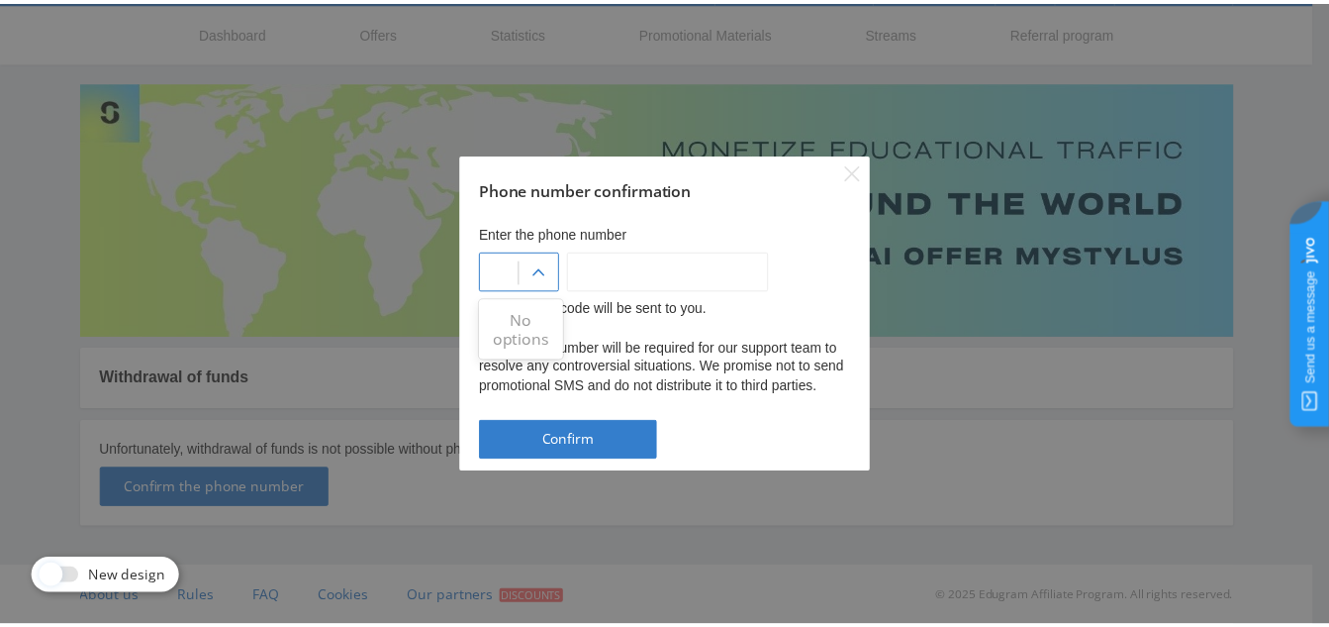
scroll to position [0, 0]
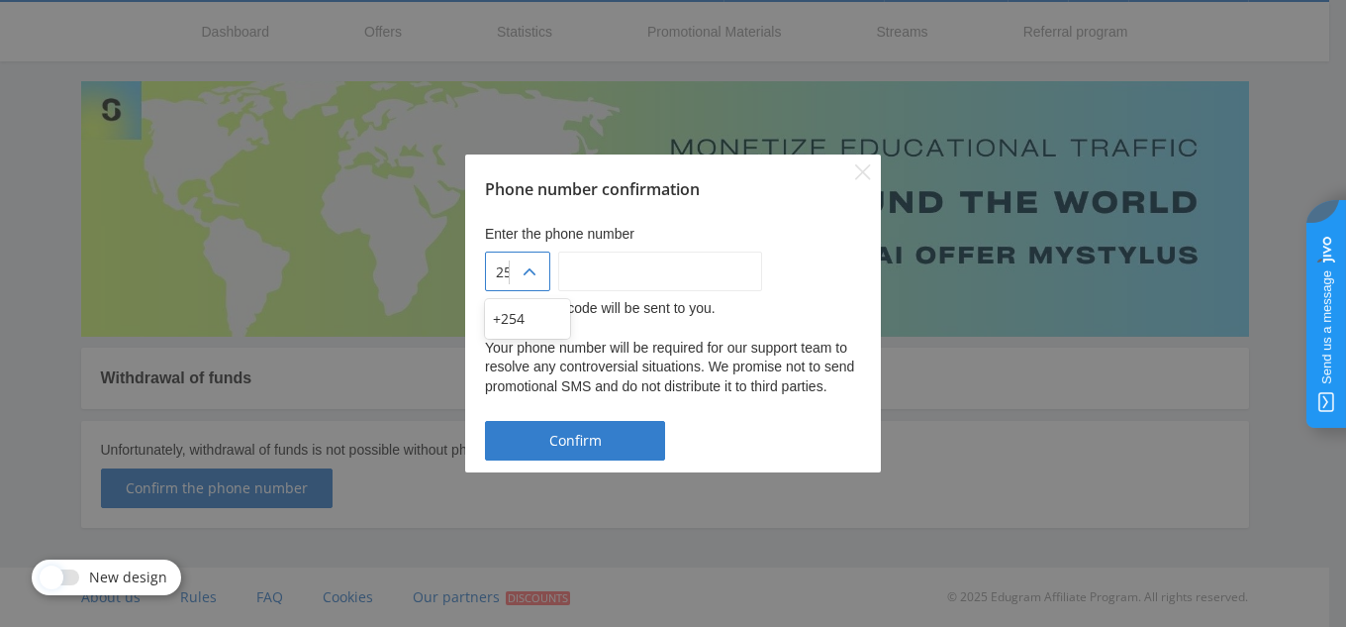
type input "2"
type input "251"
click at [538, 273] on icon at bounding box center [530, 272] width 16 height 16
click at [646, 529] on div "Phone number confirmation Enter the phone number +1 A verification code will be…" at bounding box center [673, 313] width 1346 height 627
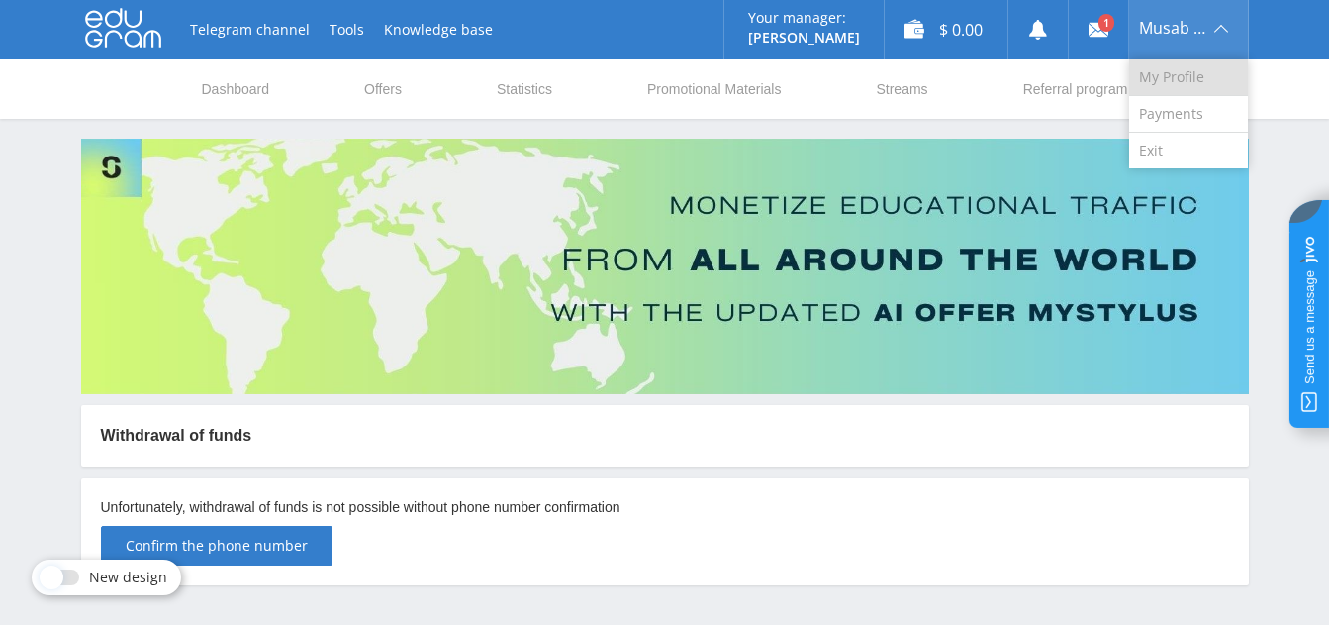
click at [1171, 77] on link "My Profile" at bounding box center [1188, 77] width 119 height 37
